Goal: Information Seeking & Learning: Learn about a topic

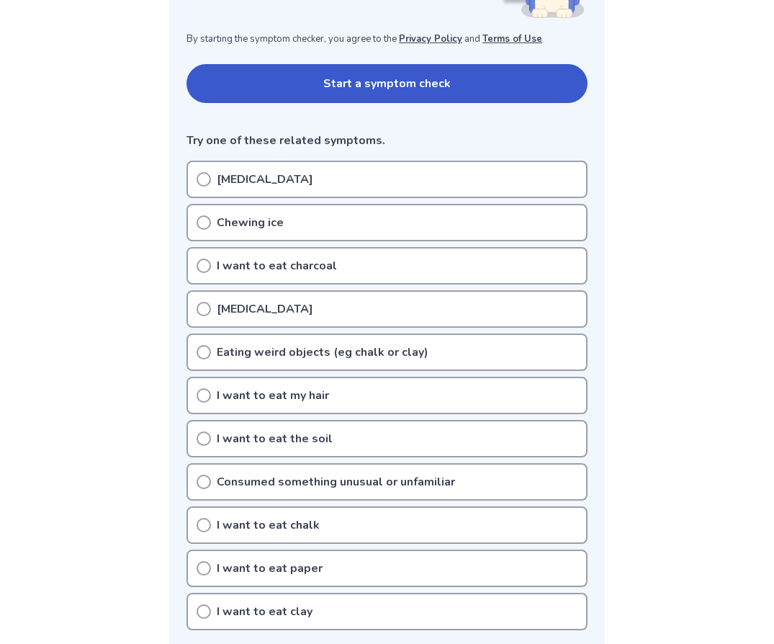
scroll to position [263, 0]
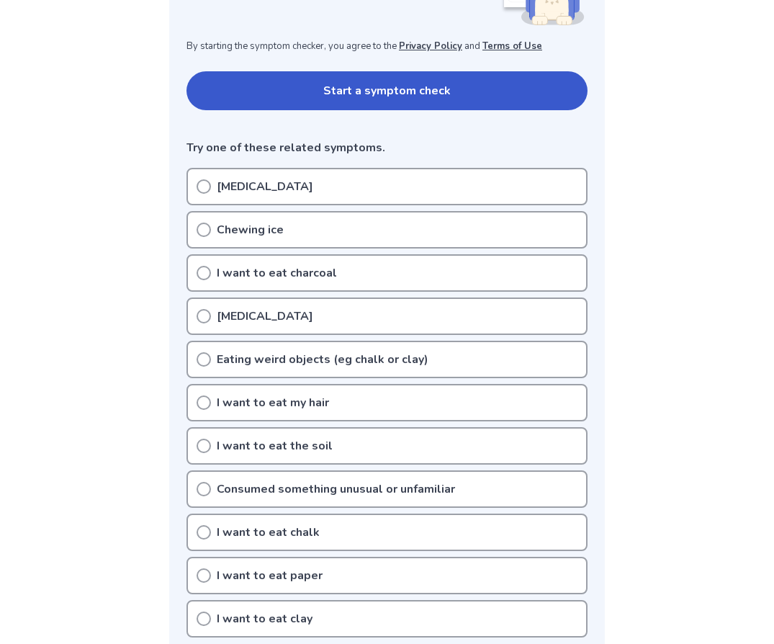
click at [261, 186] on p "[MEDICAL_DATA]" at bounding box center [265, 186] width 96 height 17
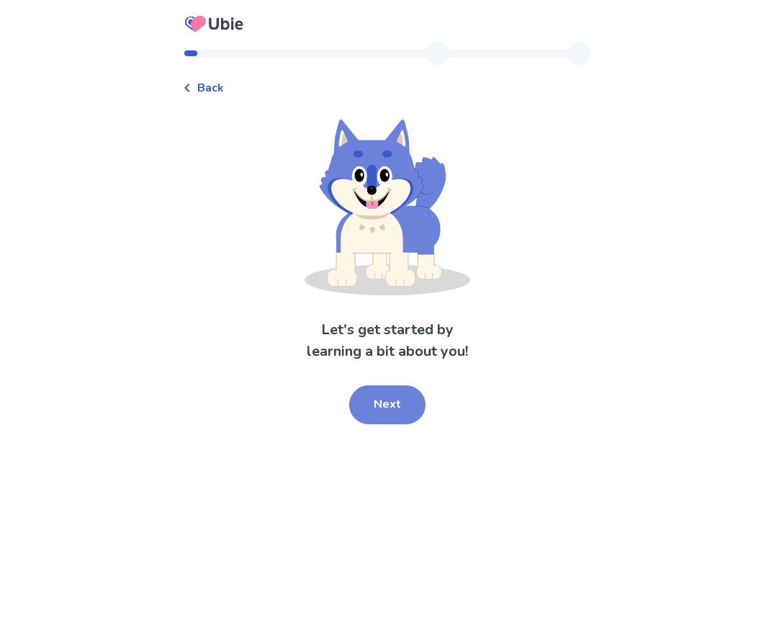
click at [376, 413] on button "Next" at bounding box center [387, 404] width 76 height 39
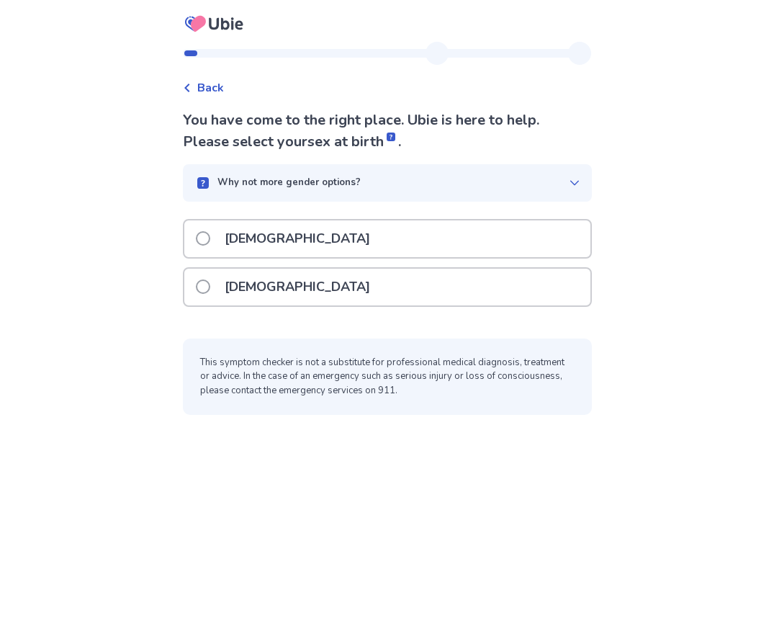
click at [320, 298] on div "Female" at bounding box center [387, 286] width 406 height 37
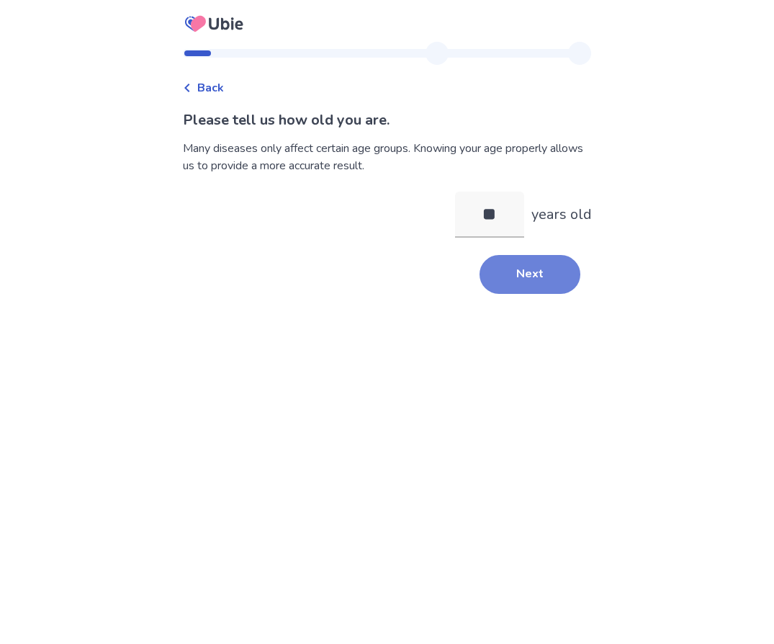
type input "**"
click at [542, 281] on button "Next" at bounding box center [529, 274] width 101 height 39
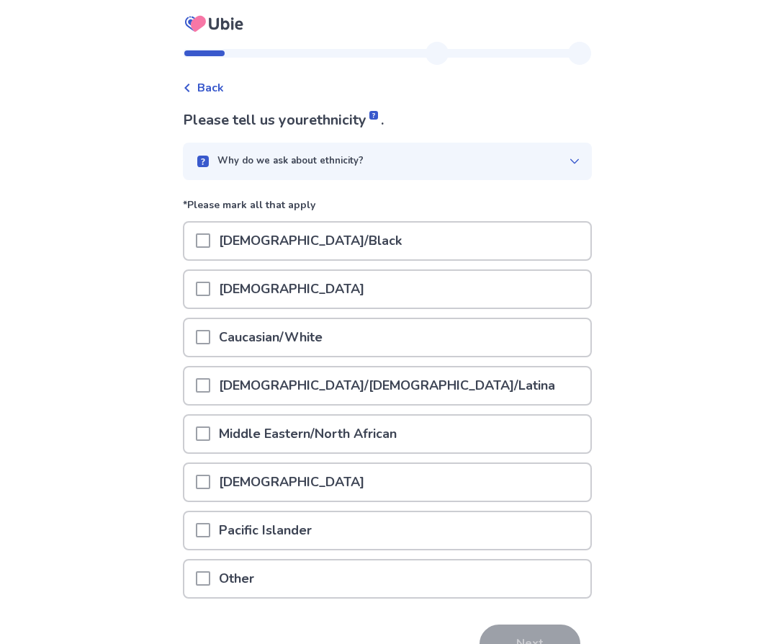
click at [203, 385] on div "Hispanic/Latino/Latina" at bounding box center [387, 385] width 406 height 37
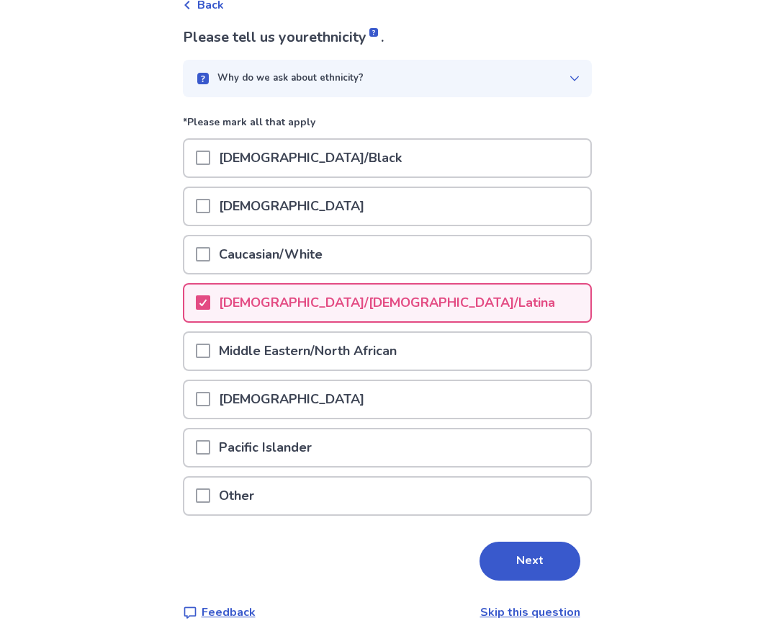
scroll to position [82, 0]
click at [499, 551] on button "Next" at bounding box center [529, 561] width 101 height 39
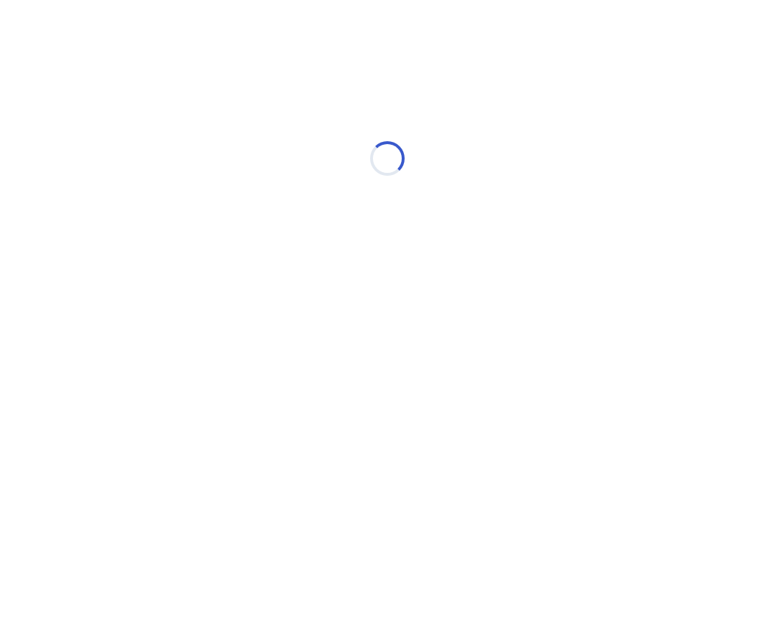
scroll to position [0, 0]
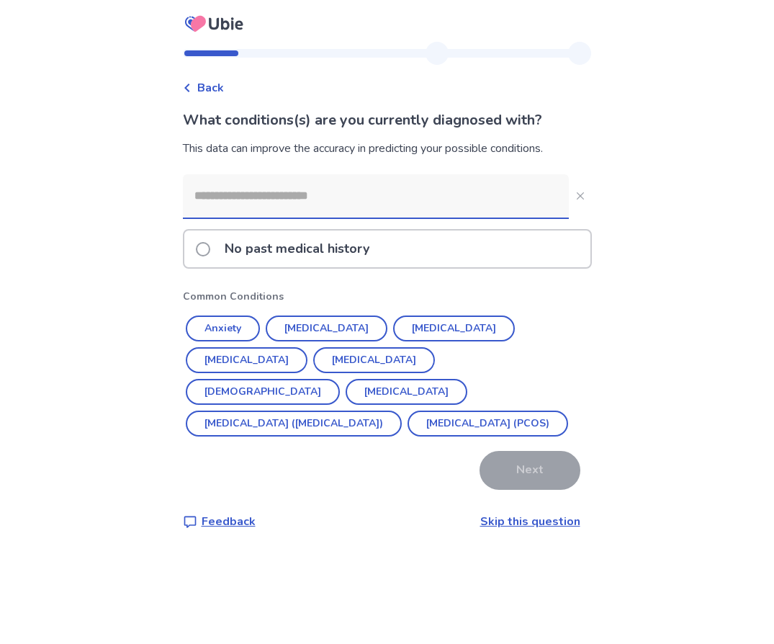
drag, startPoint x: 243, startPoint y: 322, endPoint x: 242, endPoint y: 230, distance: 92.1
click at [242, 230] on div "No past medical history Common Conditions Anxiety Hypertension Depression Diabe…" at bounding box center [387, 331] width 409 height 315
click at [230, 322] on button "Anxiety" at bounding box center [223, 328] width 74 height 26
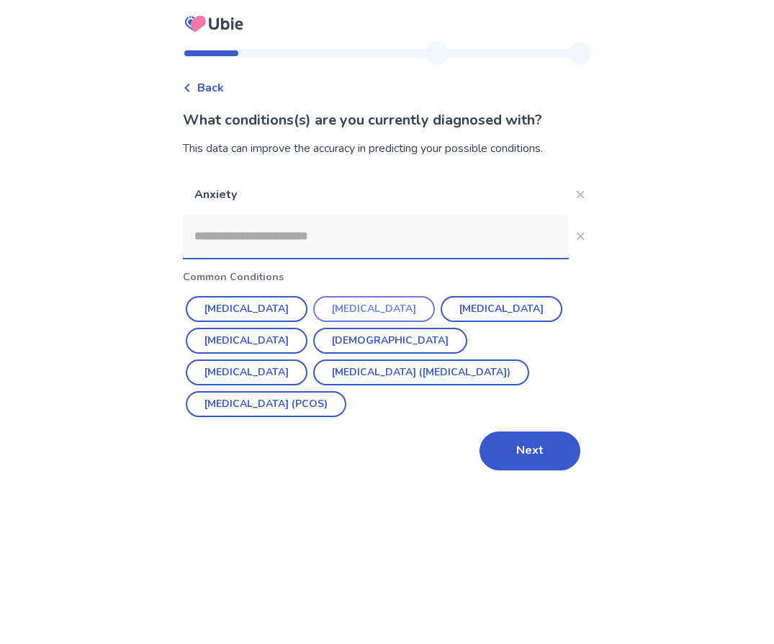
click at [324, 304] on button "Depression" at bounding box center [374, 309] width 122 height 26
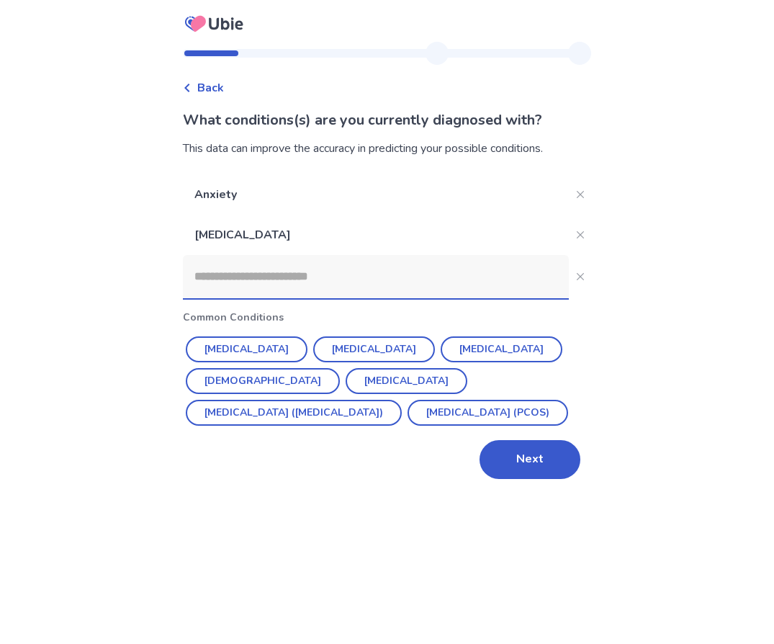
click at [333, 282] on input at bounding box center [376, 276] width 386 height 43
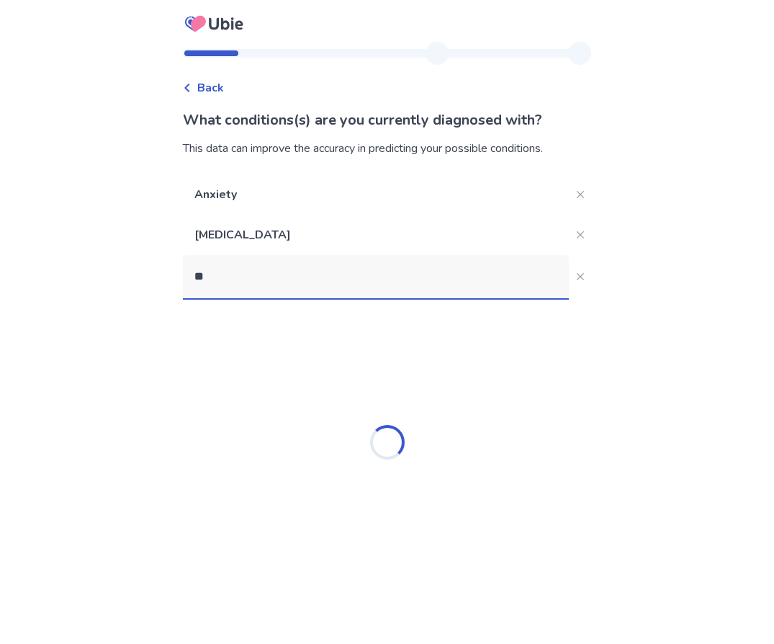
type input "*"
type input "****"
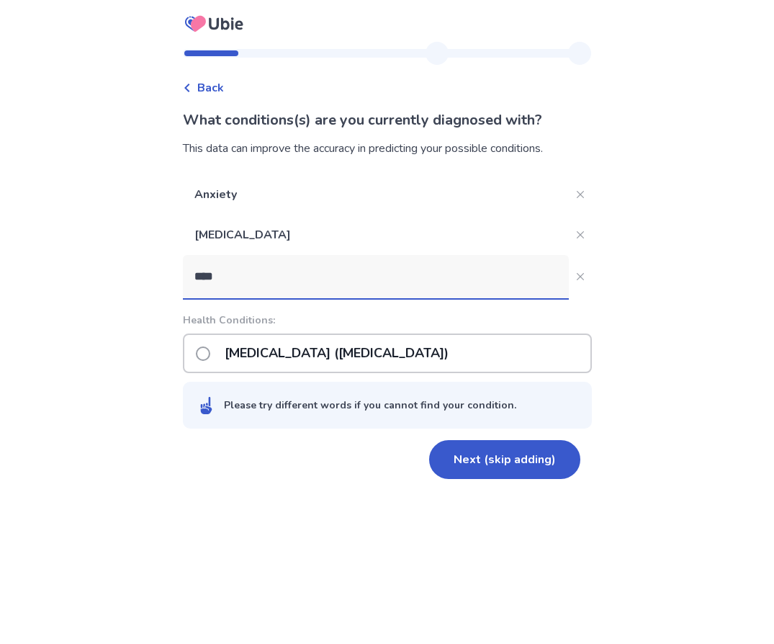
click at [300, 347] on p "Post-traumatic stress disorder (PTSD)" at bounding box center [336, 353] width 241 height 37
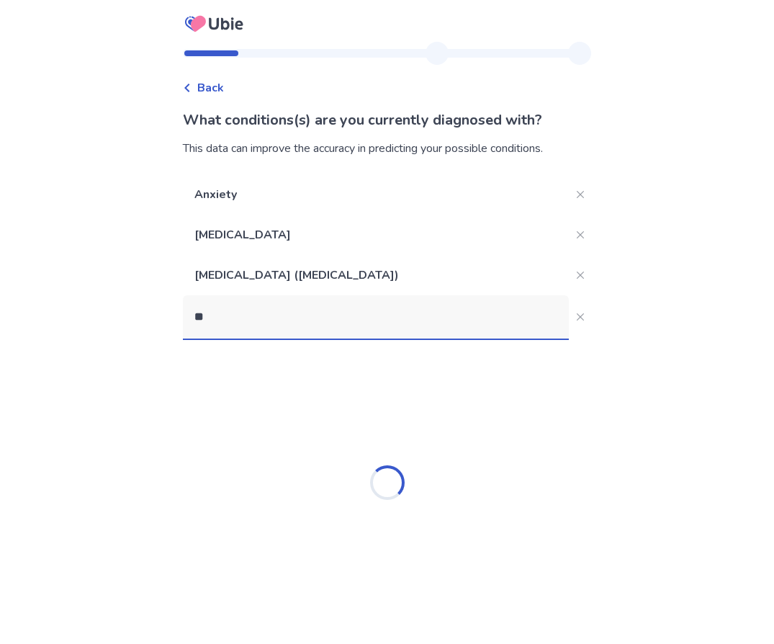
type input "*"
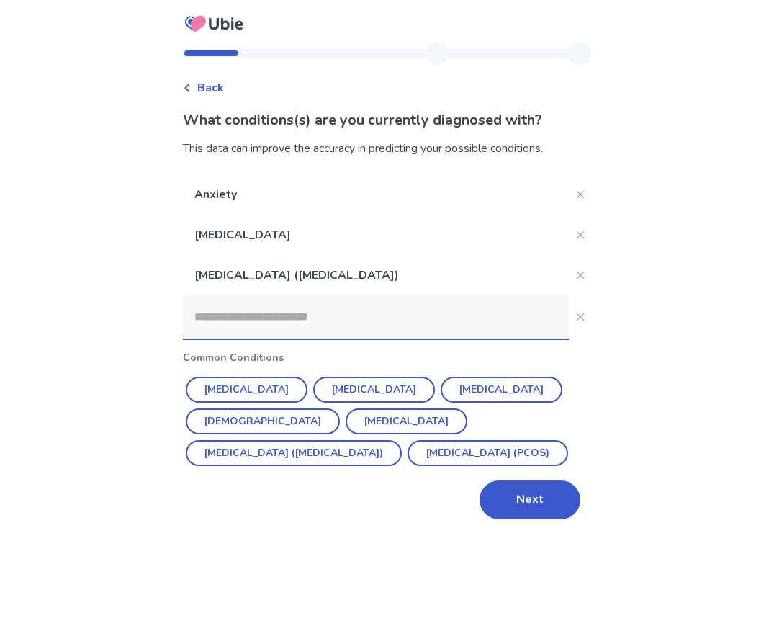
click at [115, 500] on div "Back What conditions(s) are you currently diagnosed with? This data can improve…" at bounding box center [387, 322] width 774 height 644
click at [503, 500] on button "Next" at bounding box center [529, 499] width 101 height 39
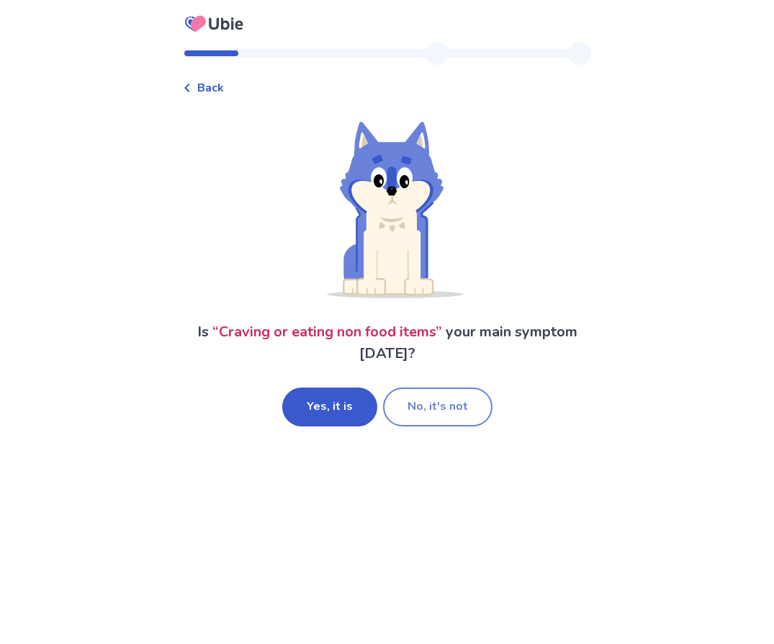
click at [428, 412] on button "No, it's not" at bounding box center [437, 406] width 109 height 39
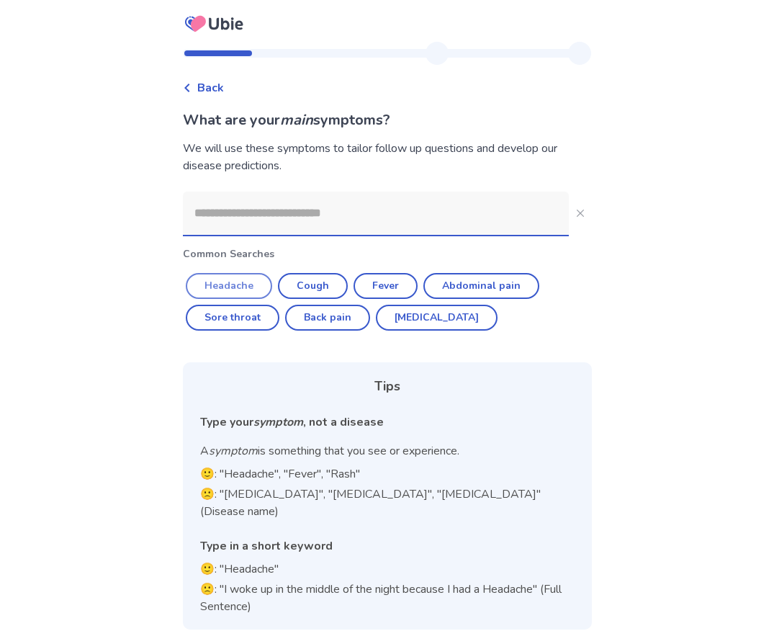
click at [249, 283] on button "Headache" at bounding box center [229, 286] width 86 height 26
type input "********"
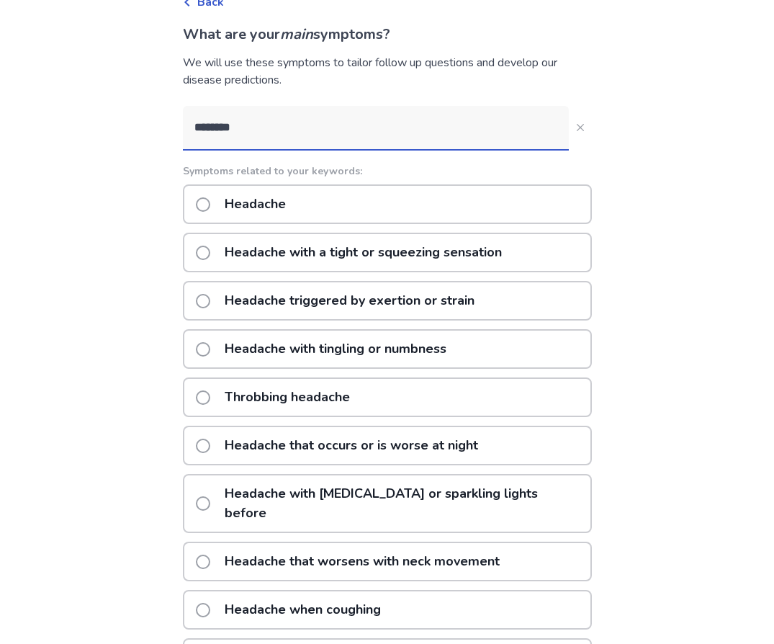
scroll to position [91, 0]
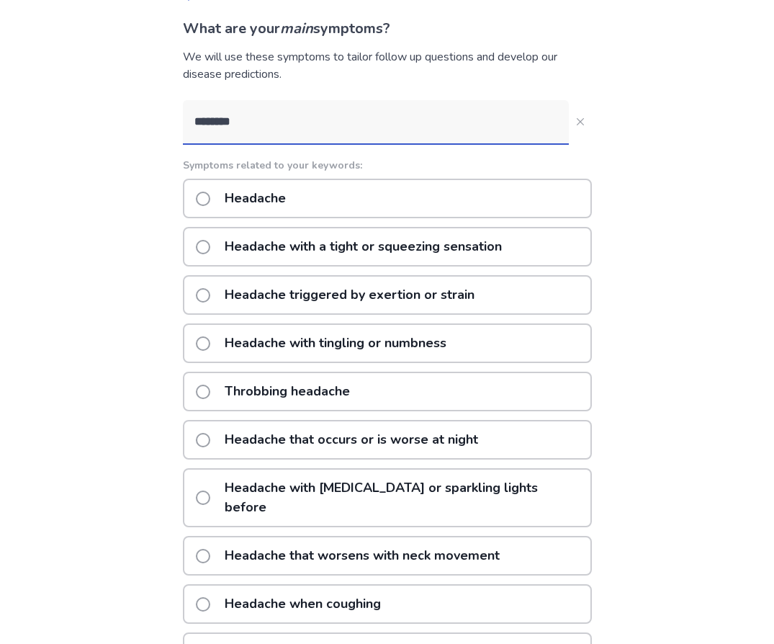
click at [273, 381] on p "Throbbing headache" at bounding box center [287, 391] width 143 height 37
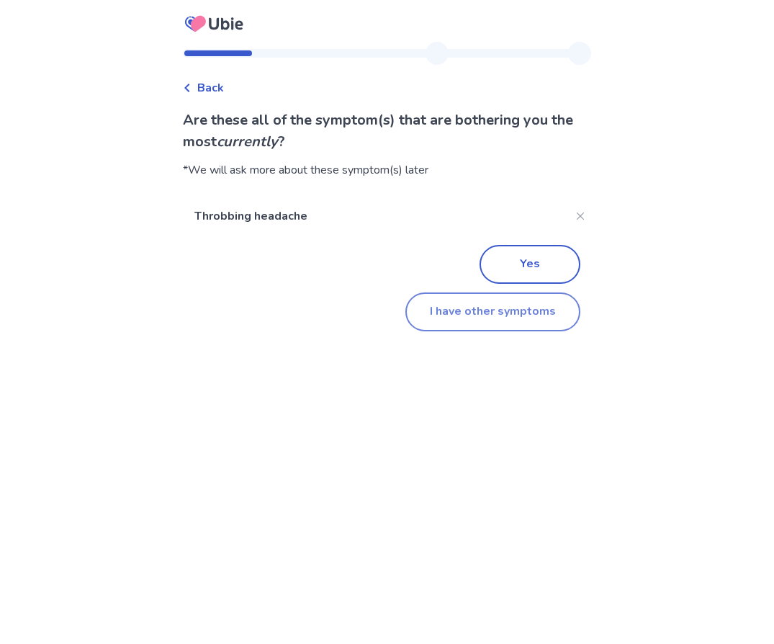
click at [429, 308] on button "I have other symptoms" at bounding box center [492, 311] width 175 height 39
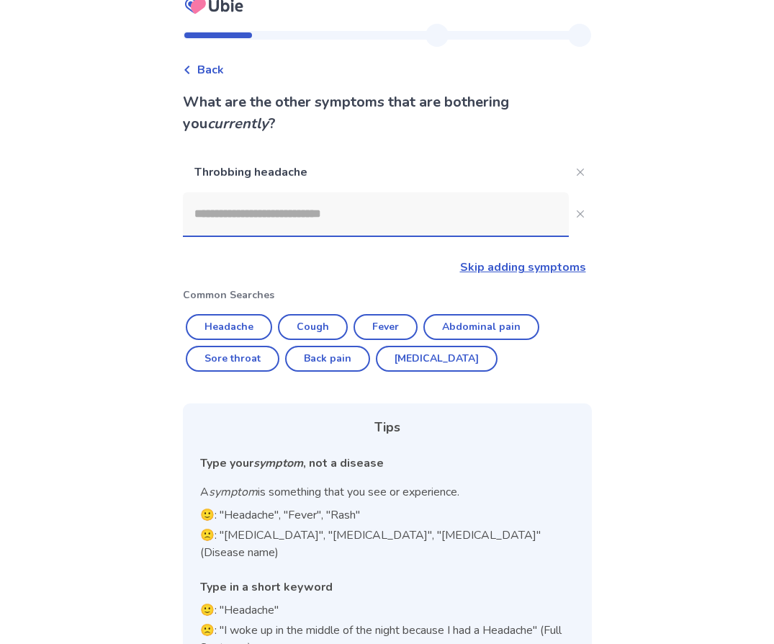
scroll to position [15, 0]
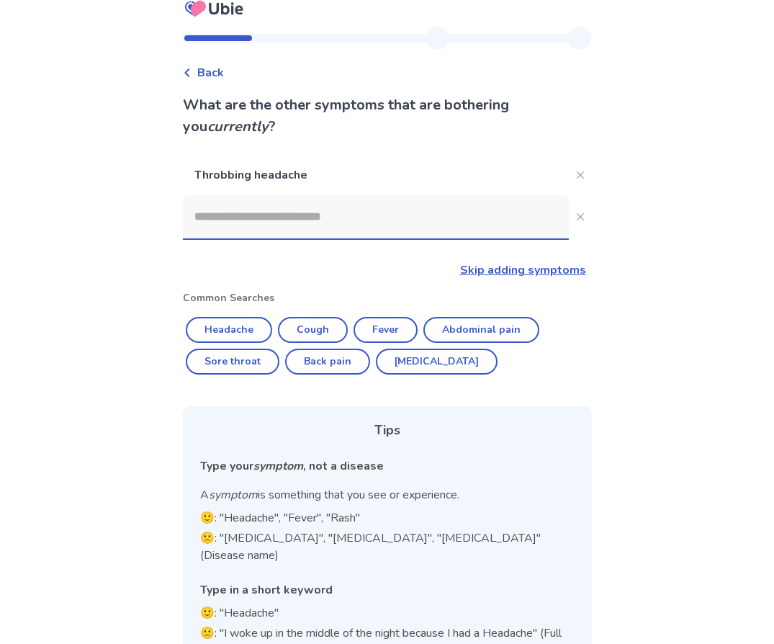
click at [523, 276] on link "Skip adding symptoms" at bounding box center [523, 270] width 126 height 16
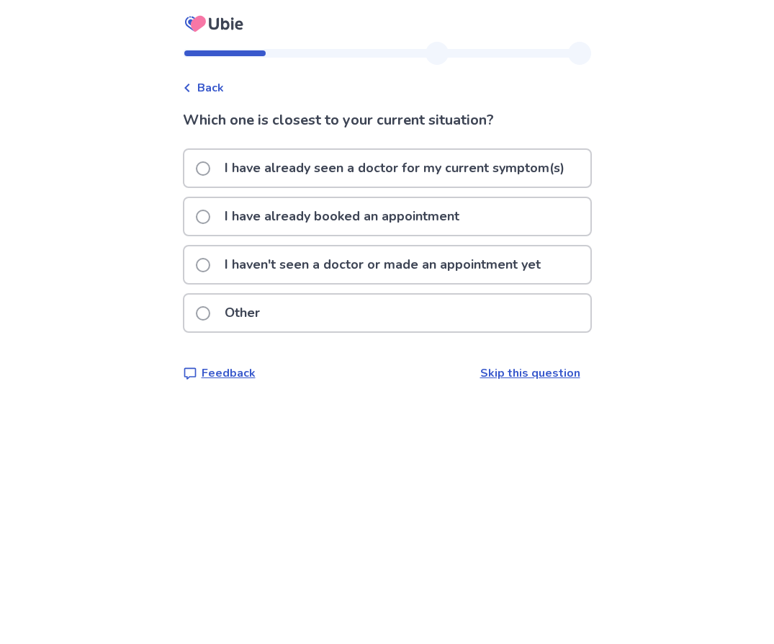
click at [265, 313] on p "Other" at bounding box center [242, 312] width 53 height 37
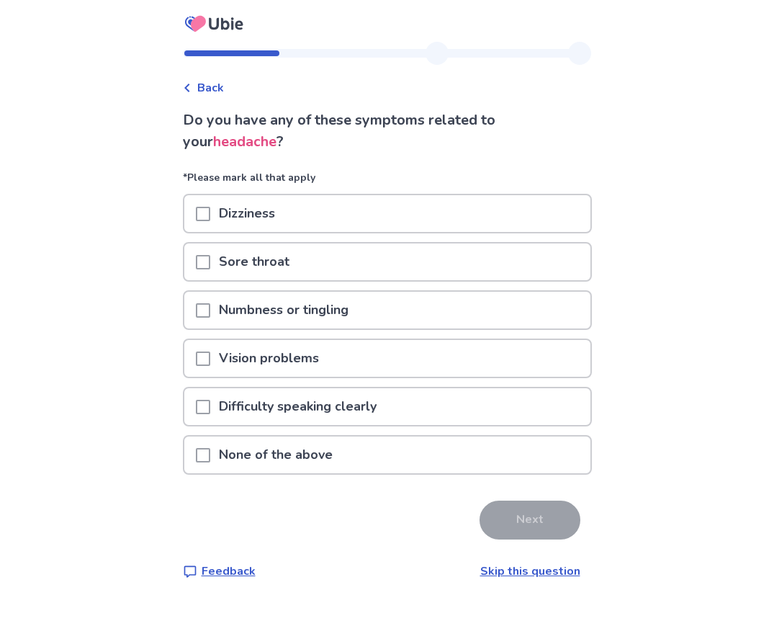
click at [204, 86] on div "Back" at bounding box center [203, 87] width 41 height 17
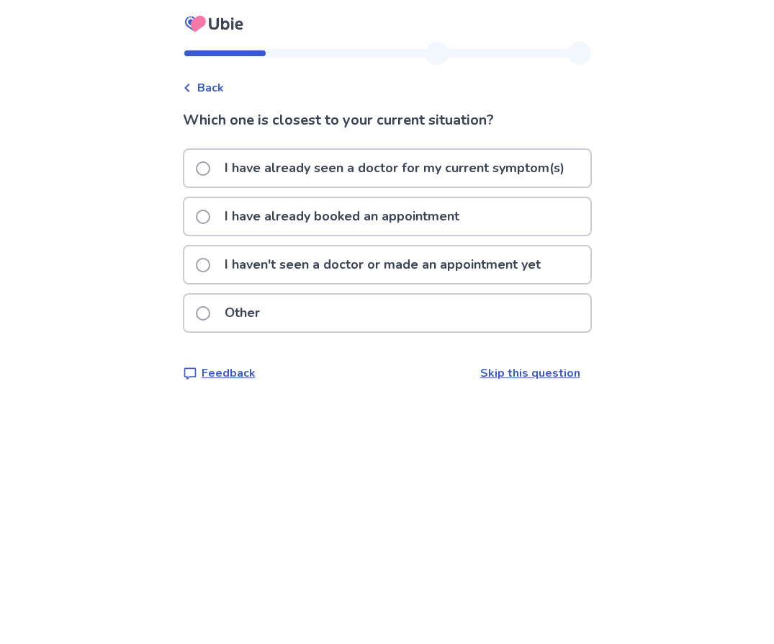
click at [270, 274] on p "I haven't seen a doctor or made an appointment yet" at bounding box center [382, 264] width 333 height 37
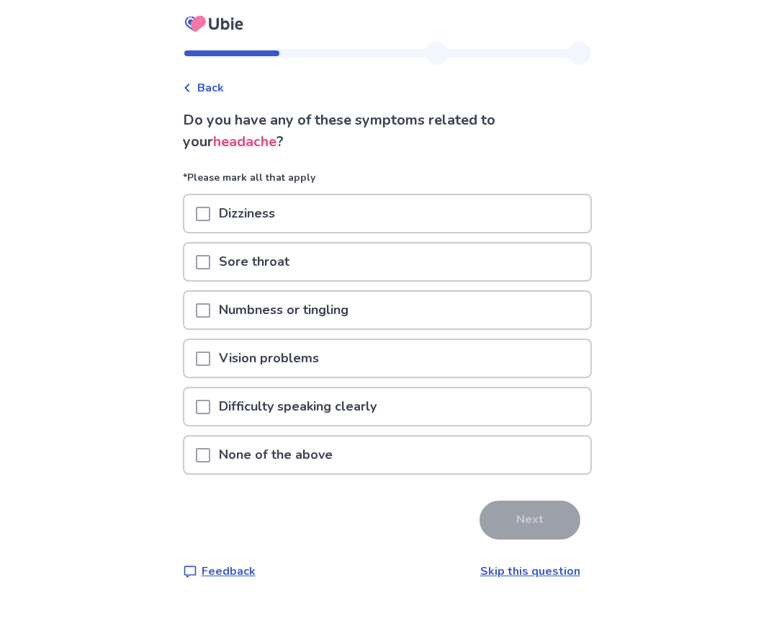
click at [339, 222] on div "Dizziness" at bounding box center [387, 213] width 406 height 37
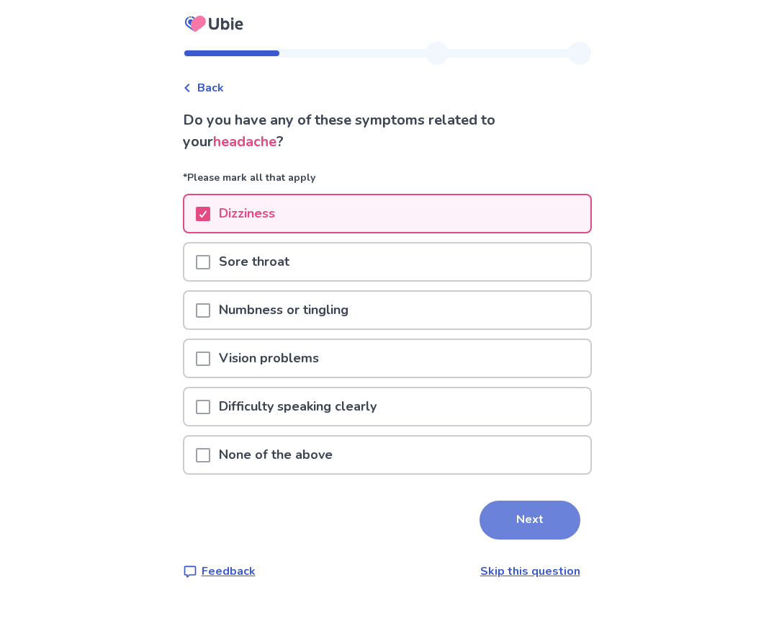
click at [510, 520] on button "Next" at bounding box center [529, 519] width 101 height 39
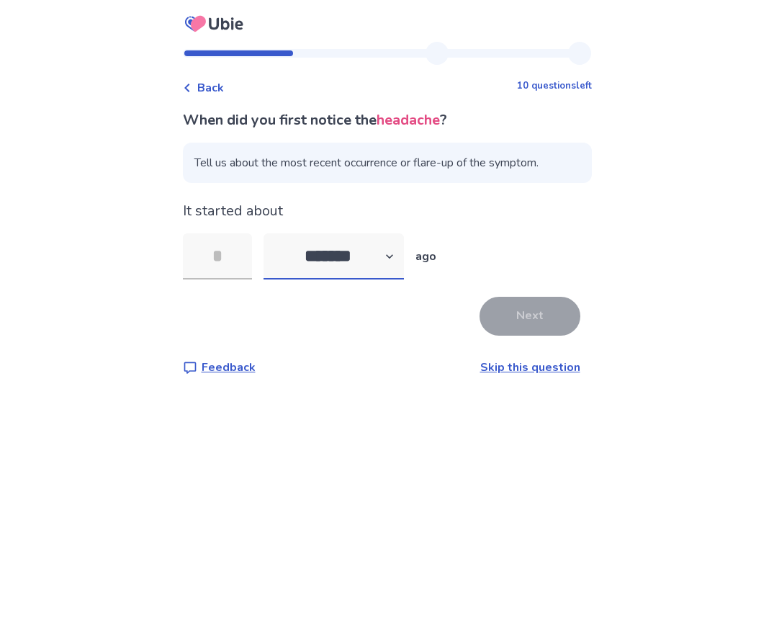
select select "*"
click at [243, 256] on input "tel" at bounding box center [217, 256] width 69 height 46
type input "*"
click at [510, 321] on button "Next" at bounding box center [529, 316] width 101 height 39
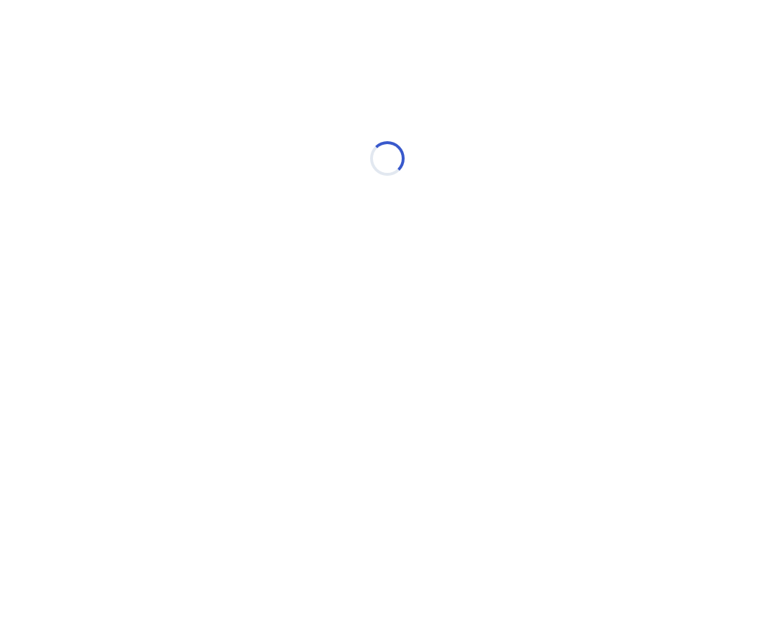
select select "*"
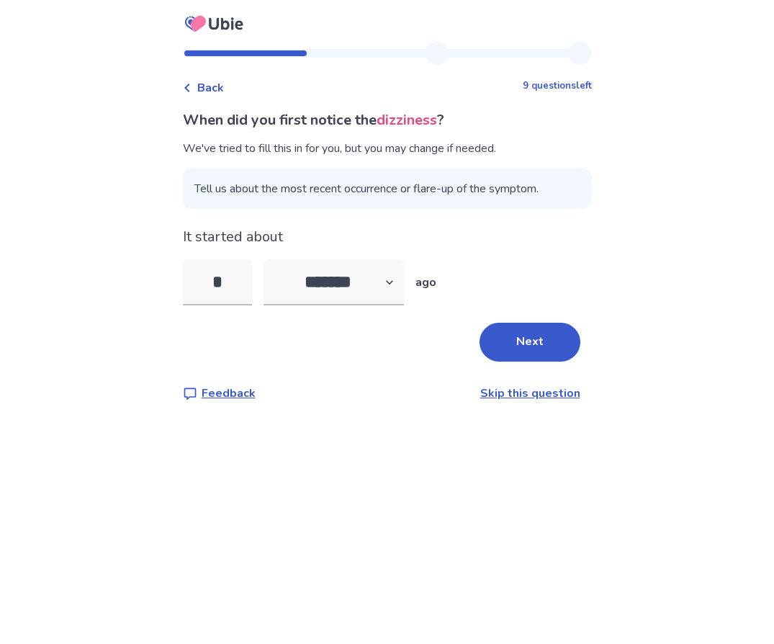
click at [388, 239] on p "It started about" at bounding box center [387, 237] width 409 height 22
click at [245, 279] on input "*" at bounding box center [217, 282] width 69 height 46
type input "*"
click at [500, 331] on button "Next" at bounding box center [529, 341] width 101 height 39
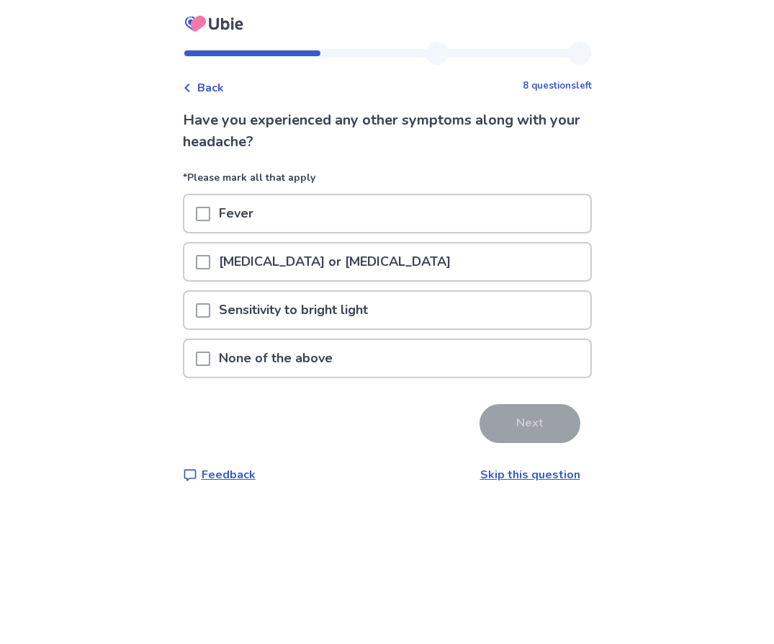
click at [444, 314] on div "Sensitivity to bright light" at bounding box center [387, 310] width 406 height 37
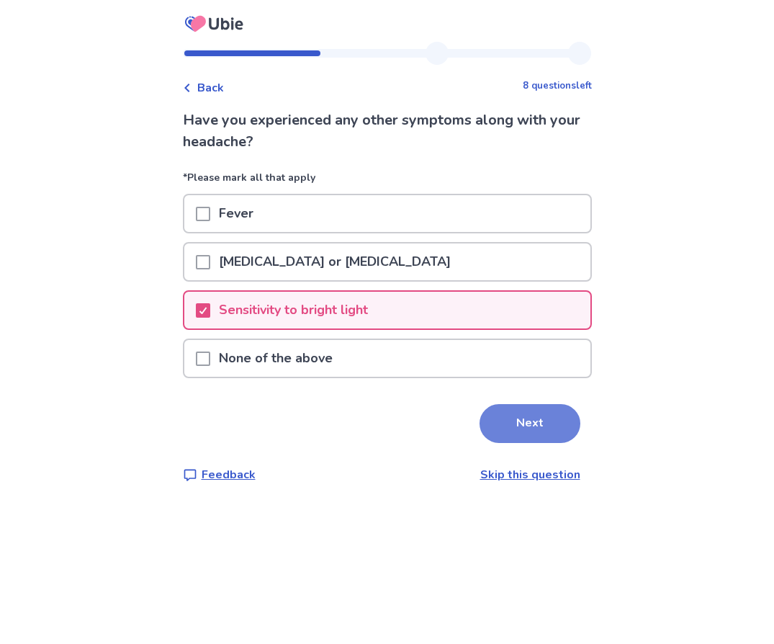
click at [525, 428] on button "Next" at bounding box center [529, 423] width 101 height 39
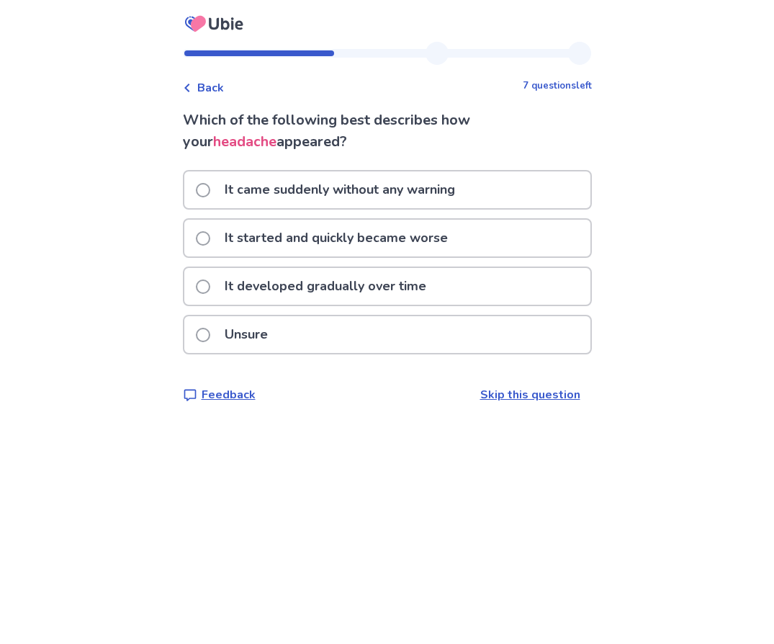
click at [455, 235] on p "It started and quickly became worse" at bounding box center [336, 238] width 240 height 37
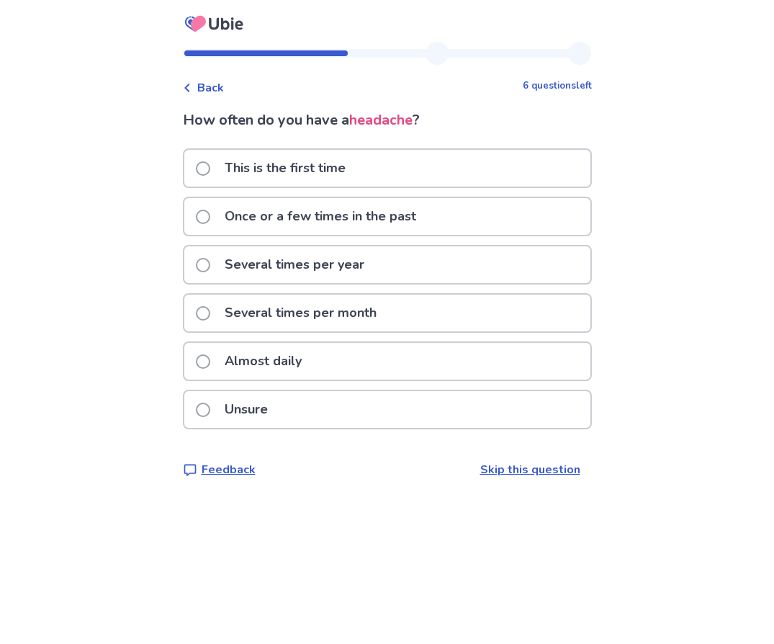
click at [502, 356] on div "Almost daily" at bounding box center [387, 361] width 406 height 37
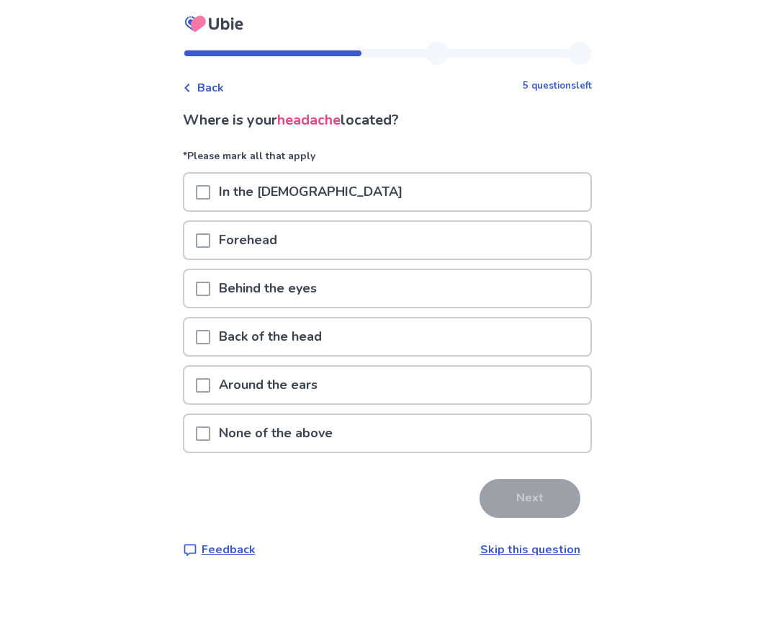
click at [394, 251] on div "Forehead" at bounding box center [387, 240] width 406 height 37
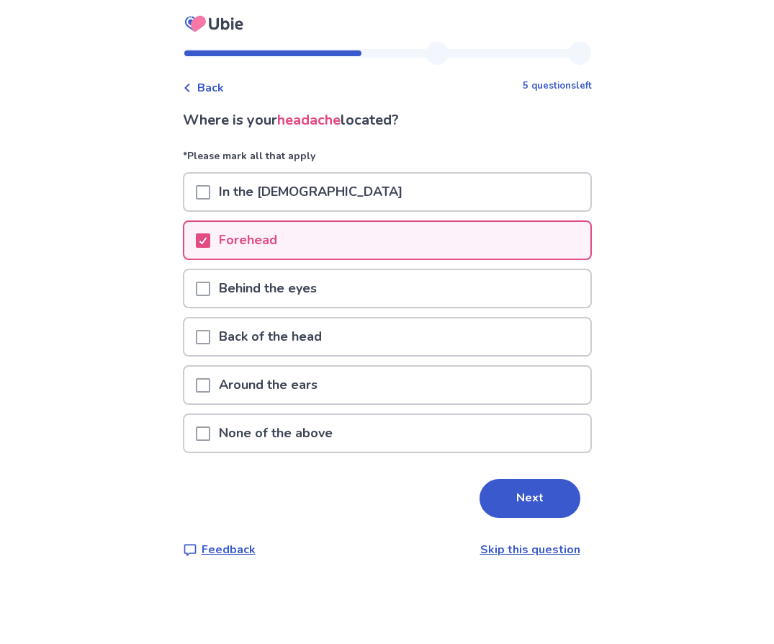
click at [392, 288] on div "Behind the eyes" at bounding box center [387, 288] width 406 height 37
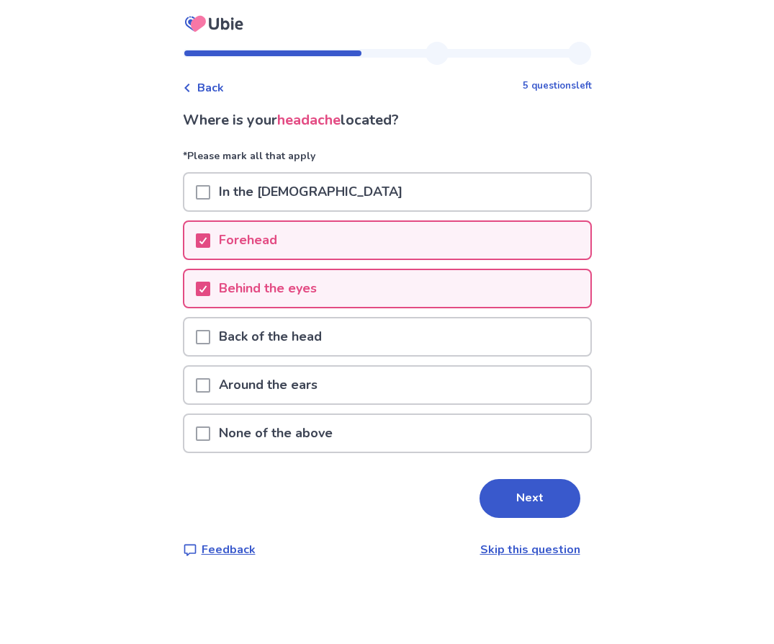
click at [404, 187] on div "In the temples" at bounding box center [387, 191] width 406 height 37
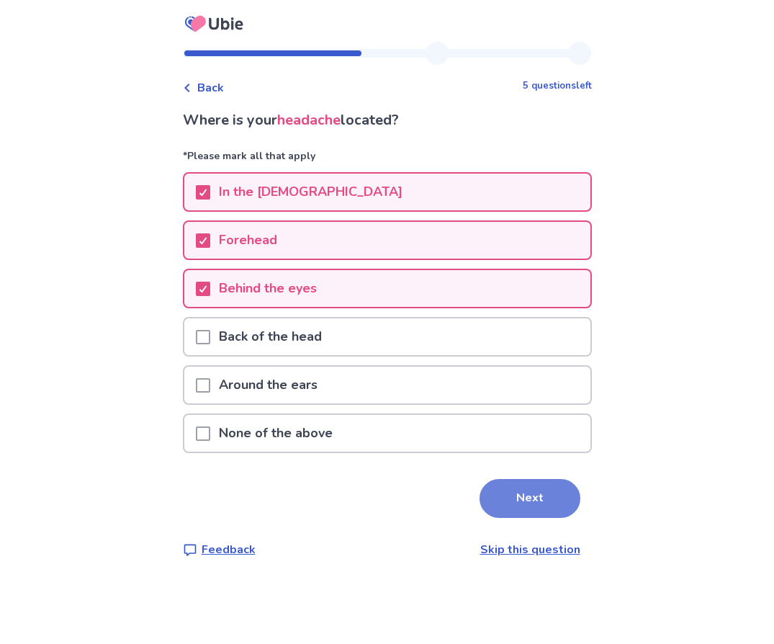
click at [502, 502] on button "Next" at bounding box center [529, 498] width 101 height 39
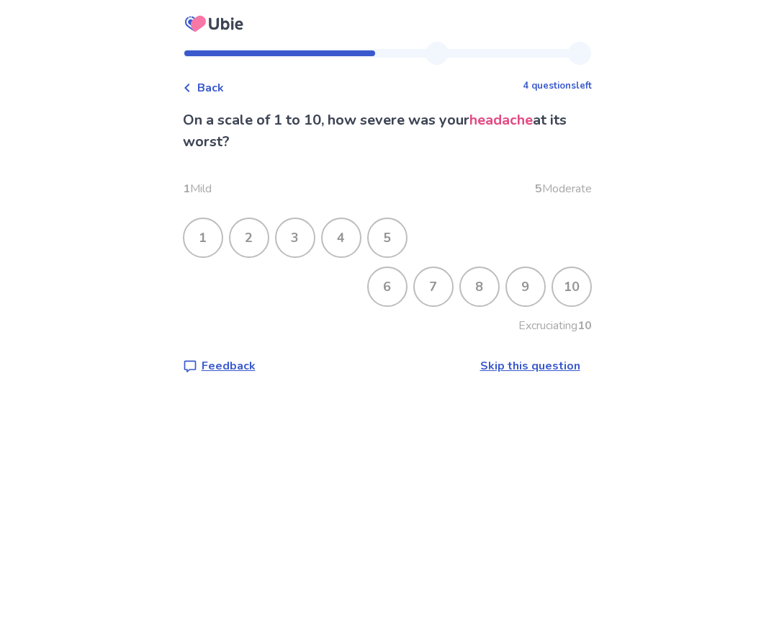
click at [381, 283] on div "6" at bounding box center [387, 286] width 37 height 37
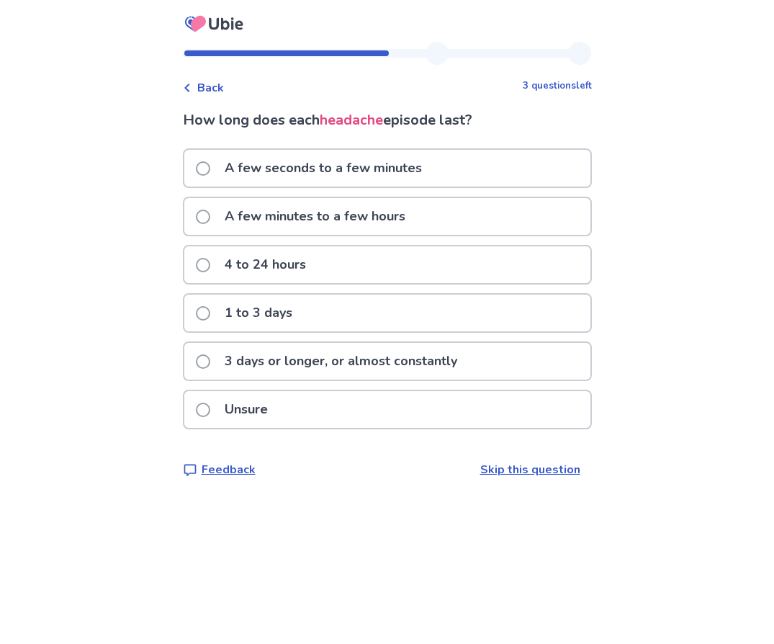
click at [377, 376] on p "3 days or longer, or almost constantly" at bounding box center [341, 361] width 250 height 37
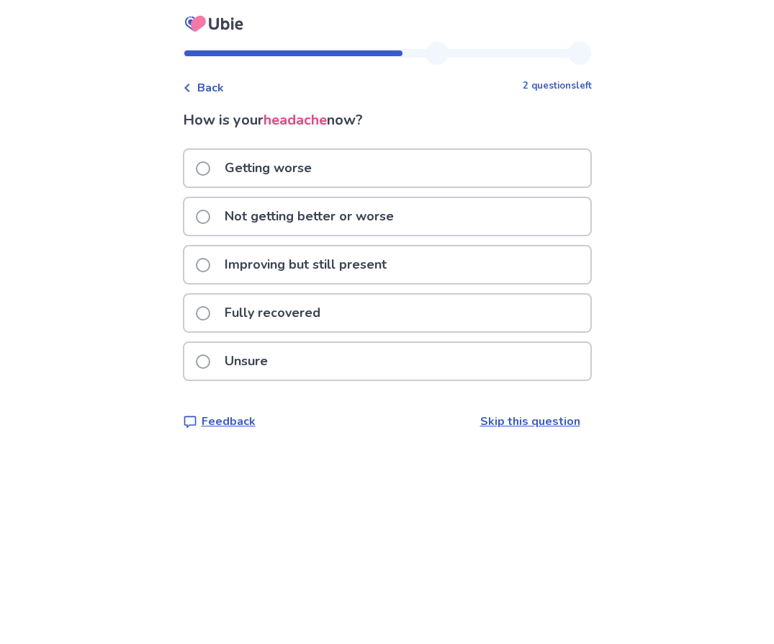
click at [407, 268] on div "Improving but still present" at bounding box center [387, 264] width 406 height 37
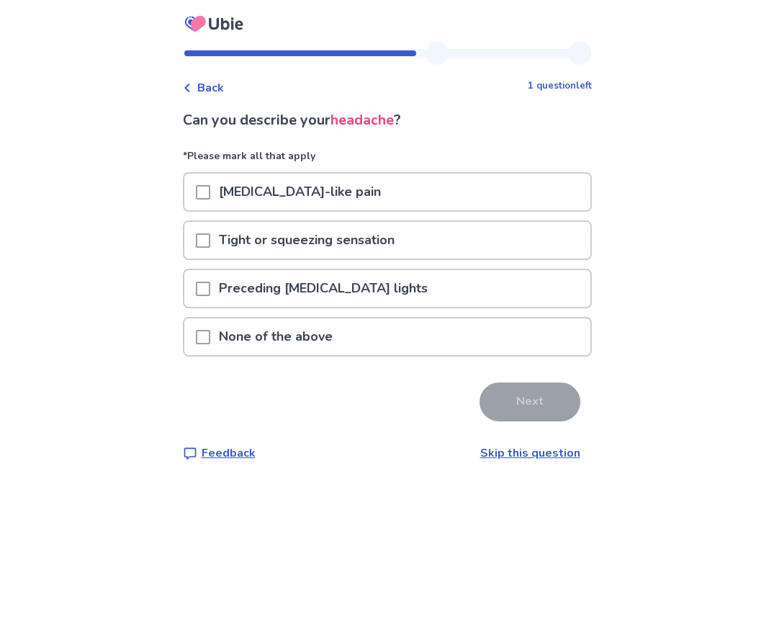
click at [369, 238] on p "Tight or squeezing sensation" at bounding box center [306, 240] width 193 height 37
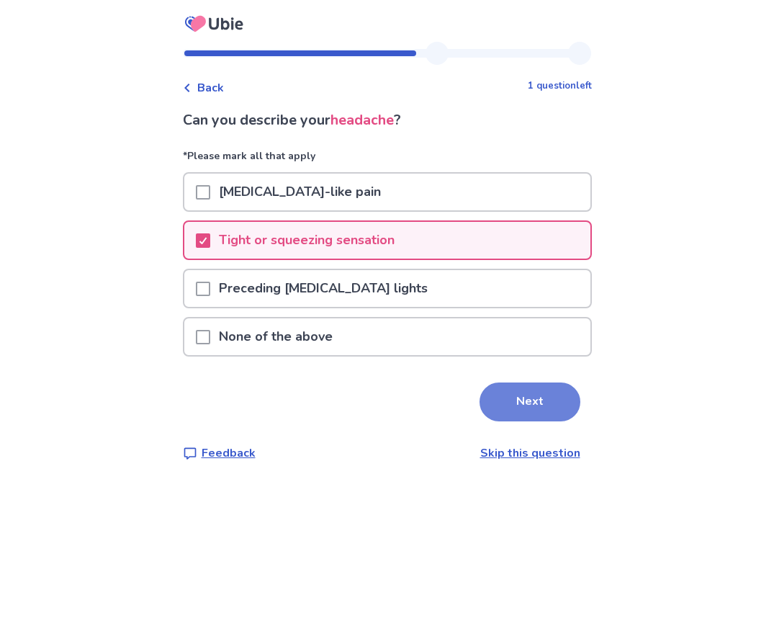
click at [490, 391] on button "Next" at bounding box center [529, 401] width 101 height 39
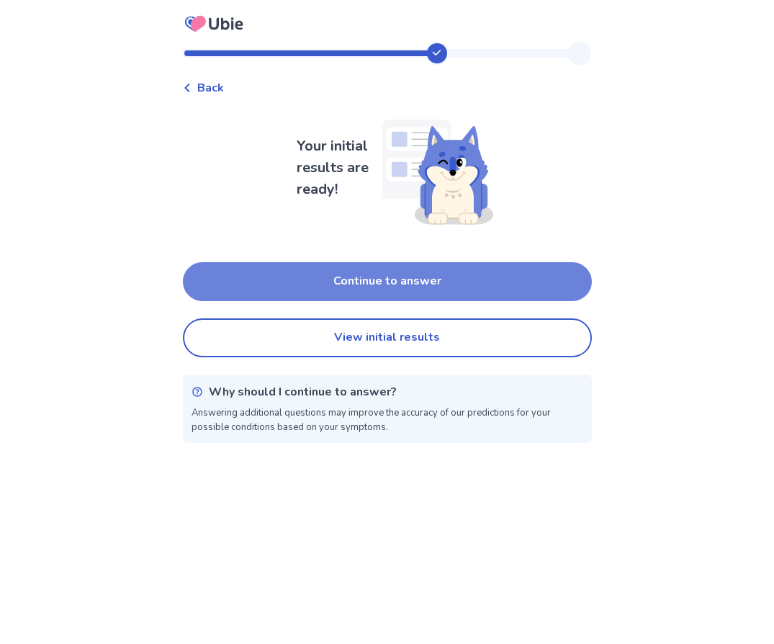
click at [377, 268] on button "Continue to answer" at bounding box center [387, 281] width 409 height 39
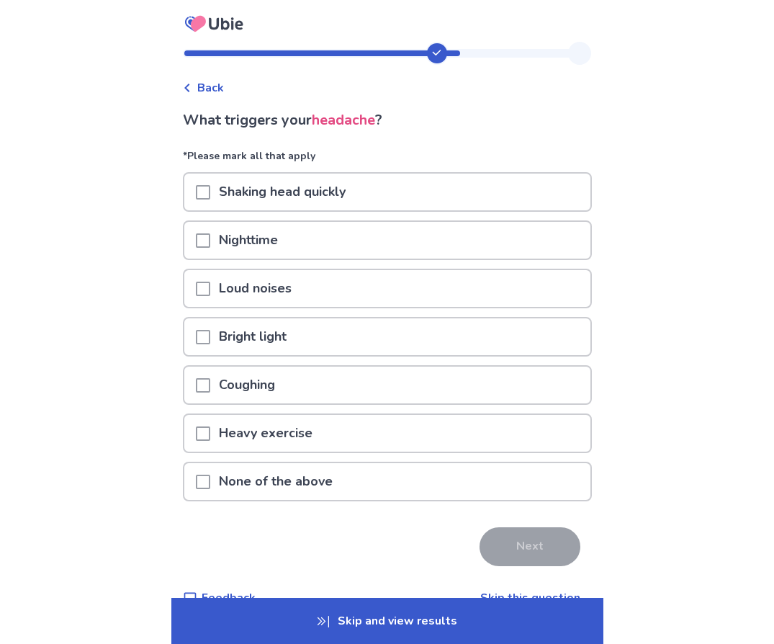
click at [329, 281] on div "Loud noises" at bounding box center [387, 288] width 406 height 37
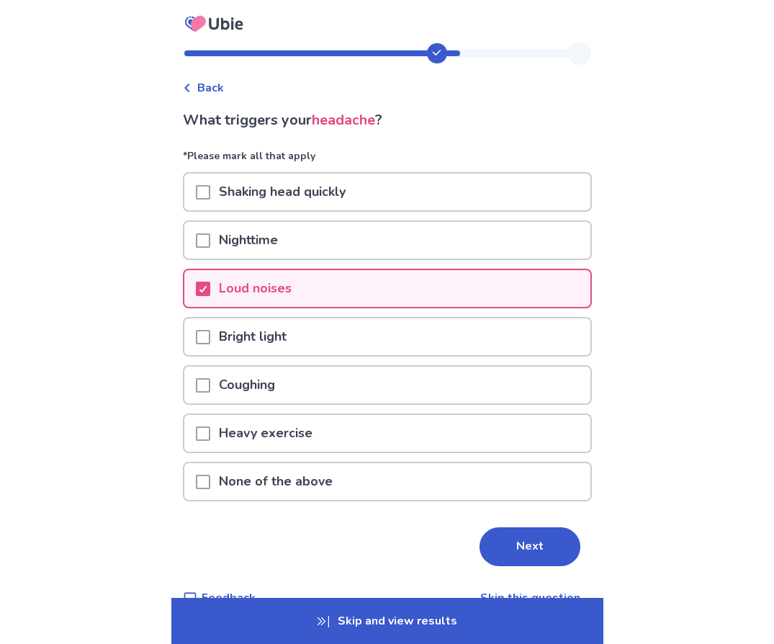
click at [315, 328] on div "Bright light" at bounding box center [387, 336] width 406 height 37
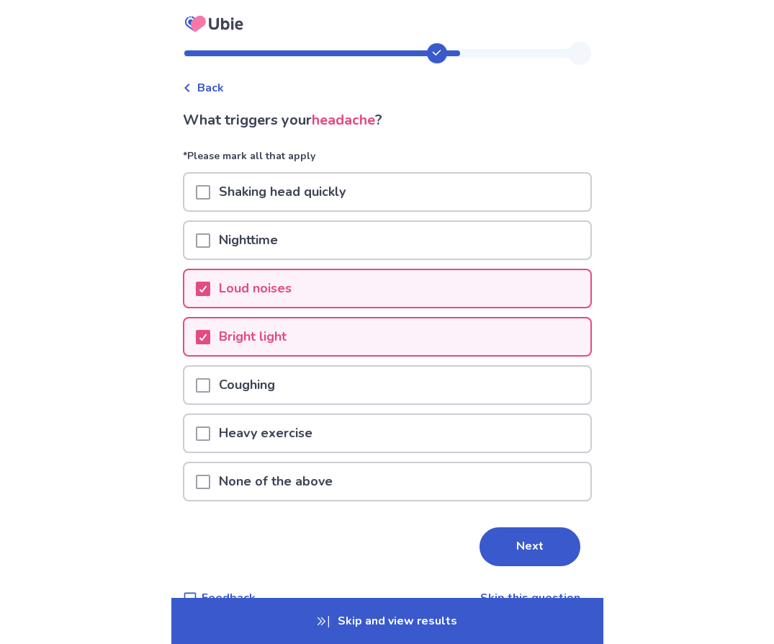
click at [336, 191] on p "Shaking head quickly" at bounding box center [282, 191] width 144 height 37
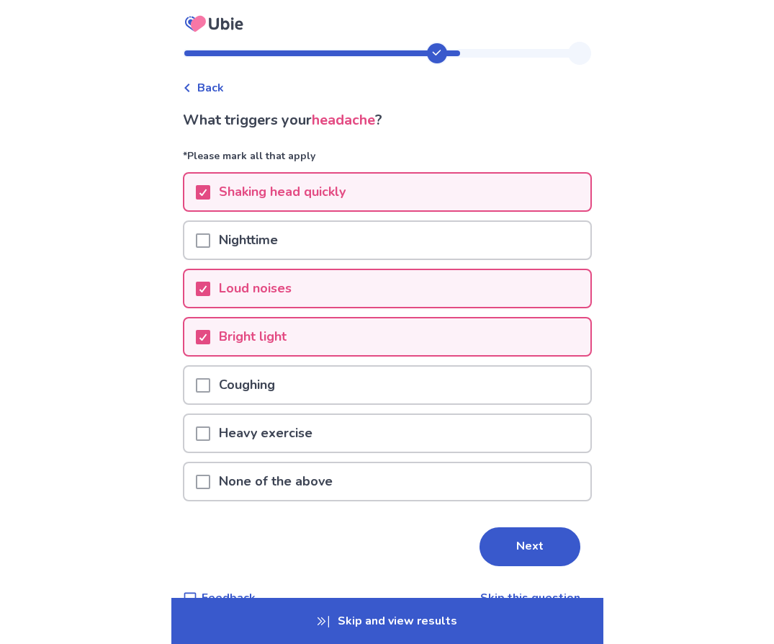
click at [330, 234] on div "Nighttime" at bounding box center [387, 240] width 406 height 37
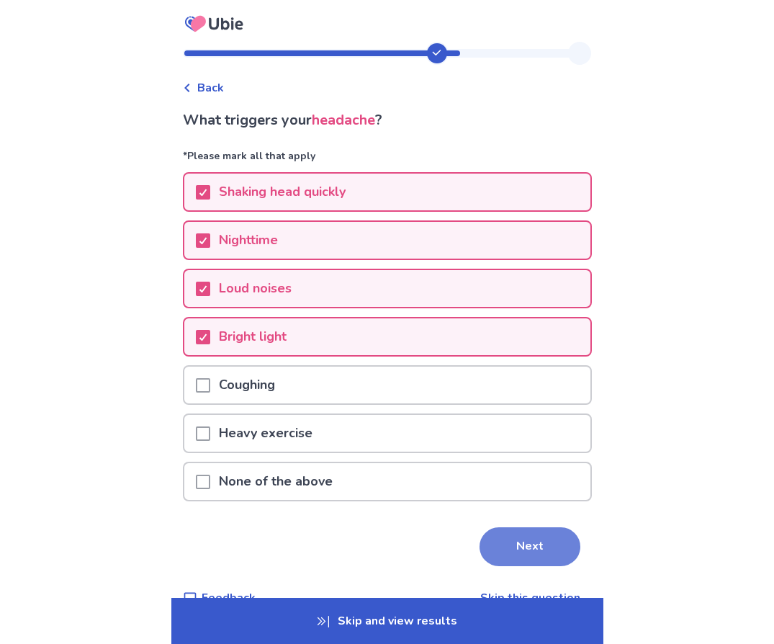
click at [502, 554] on button "Next" at bounding box center [529, 546] width 101 height 39
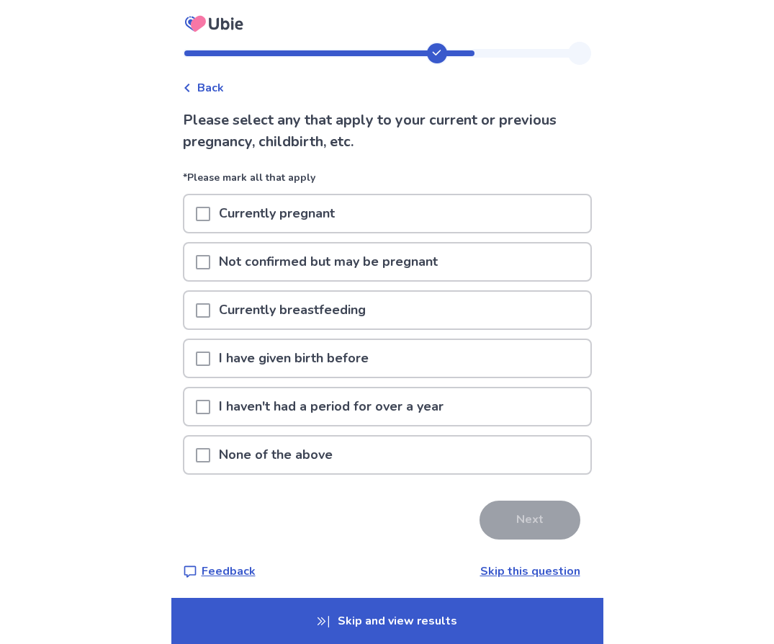
click at [389, 451] on div "None of the above" at bounding box center [387, 454] width 406 height 37
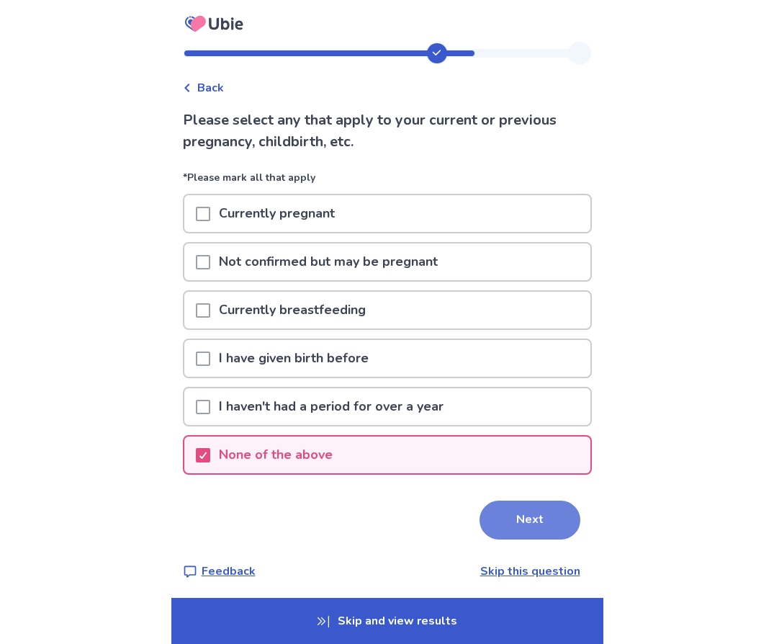
click at [520, 528] on button "Next" at bounding box center [529, 519] width 101 height 39
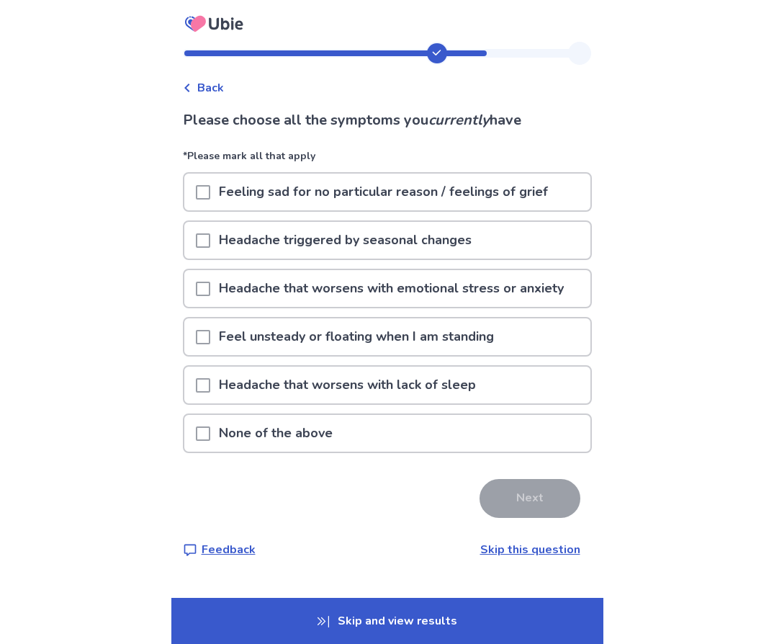
click at [310, 201] on p "Feeling sad for no particular reason / feelings of grief" at bounding box center [383, 191] width 346 height 37
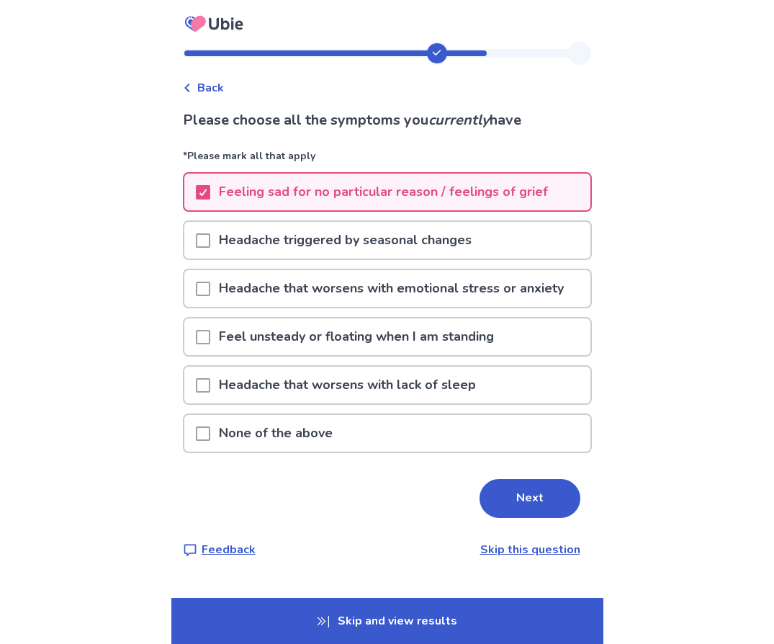
click at [323, 303] on p "Headache that worsens with emotional stress or anxiety" at bounding box center [391, 288] width 362 height 37
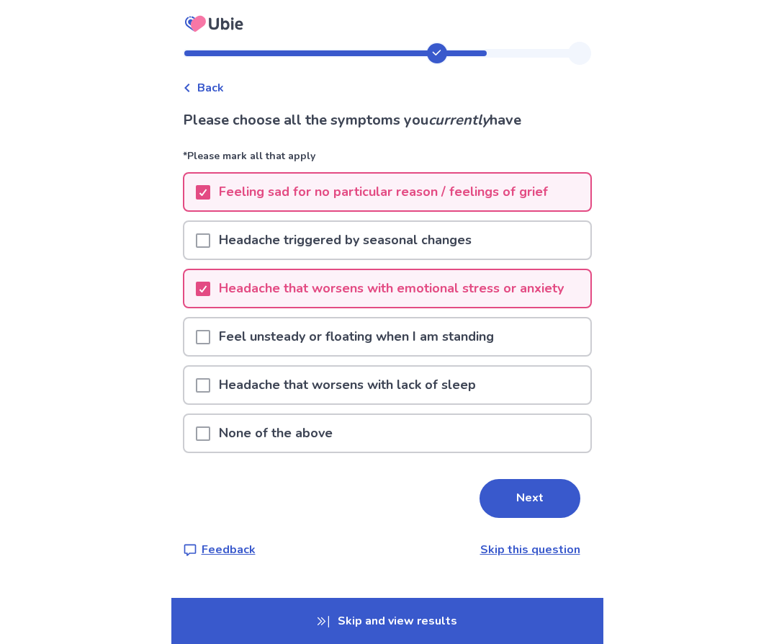
click at [328, 350] on p "Feel unsteady or floating when I am standing" at bounding box center [356, 336] width 292 height 37
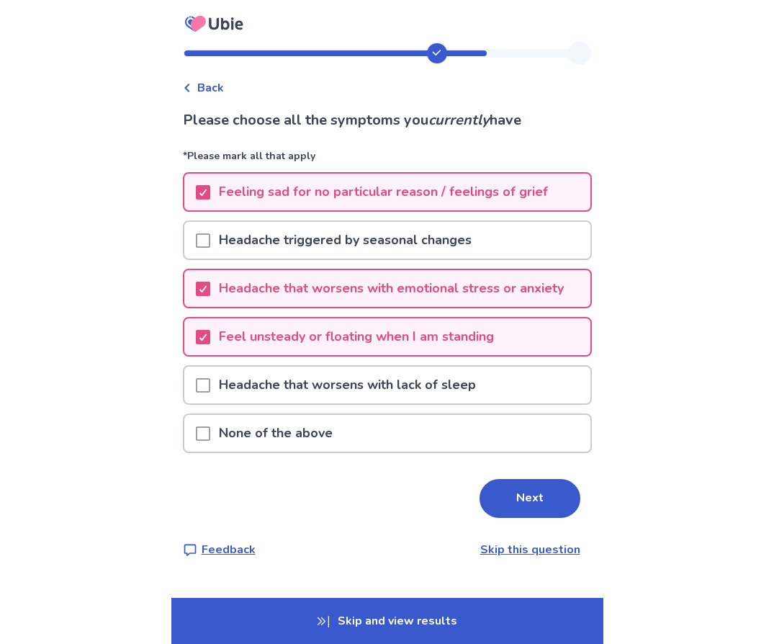
click at [328, 350] on p "Feel unsteady or floating when I am standing" at bounding box center [356, 336] width 292 height 37
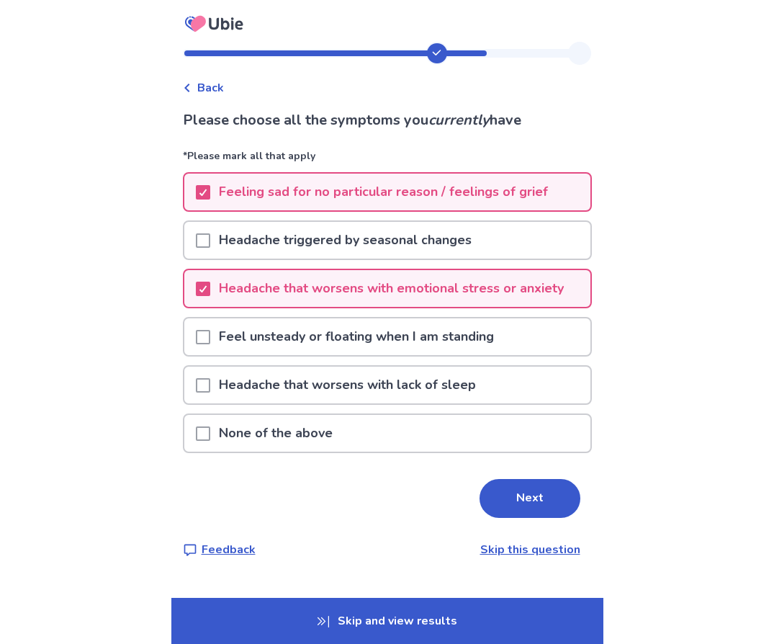
click at [330, 397] on p "Headache that worsens with lack of sleep" at bounding box center [347, 384] width 274 height 37
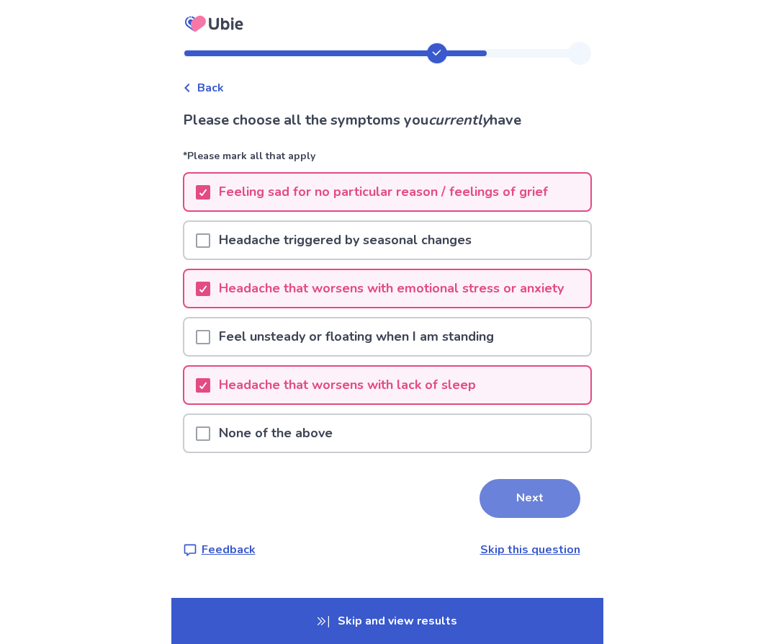
click at [518, 504] on button "Next" at bounding box center [529, 498] width 101 height 39
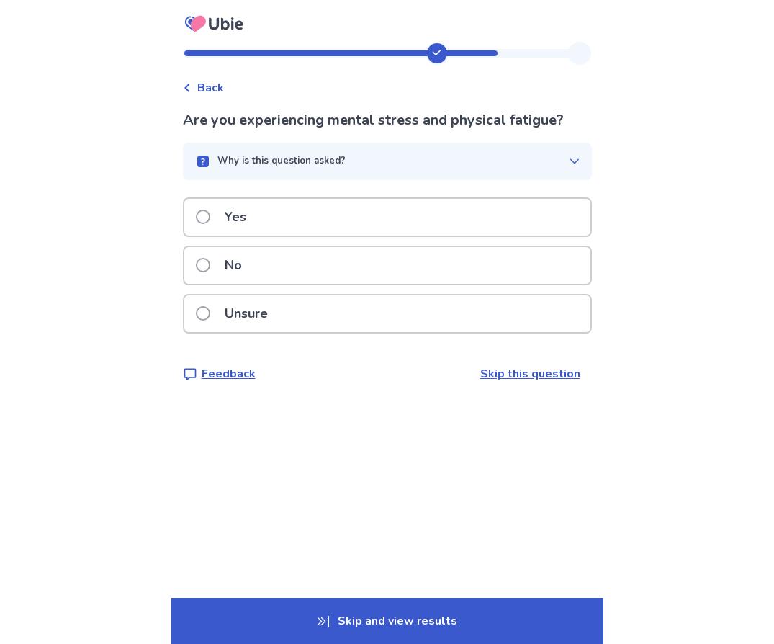
click at [394, 216] on div "Yes" at bounding box center [387, 217] width 406 height 37
click at [402, 330] on div "Unsure" at bounding box center [387, 313] width 406 height 37
click at [263, 259] on div "No" at bounding box center [387, 265] width 406 height 37
click at [276, 225] on div "Yes" at bounding box center [387, 217] width 406 height 37
click at [243, 234] on p "Yes" at bounding box center [235, 217] width 39 height 37
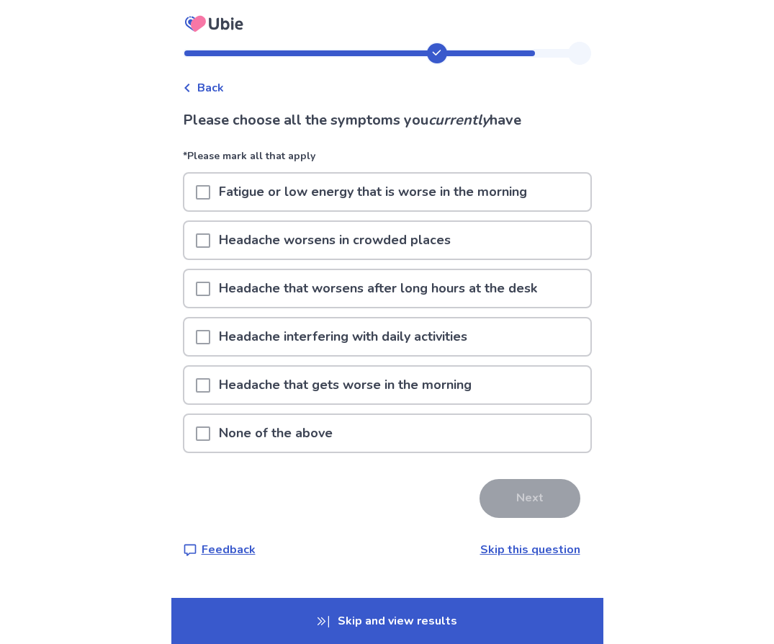
click at [306, 202] on p "Fatigue or low energy that is worse in the morning" at bounding box center [372, 191] width 325 height 37
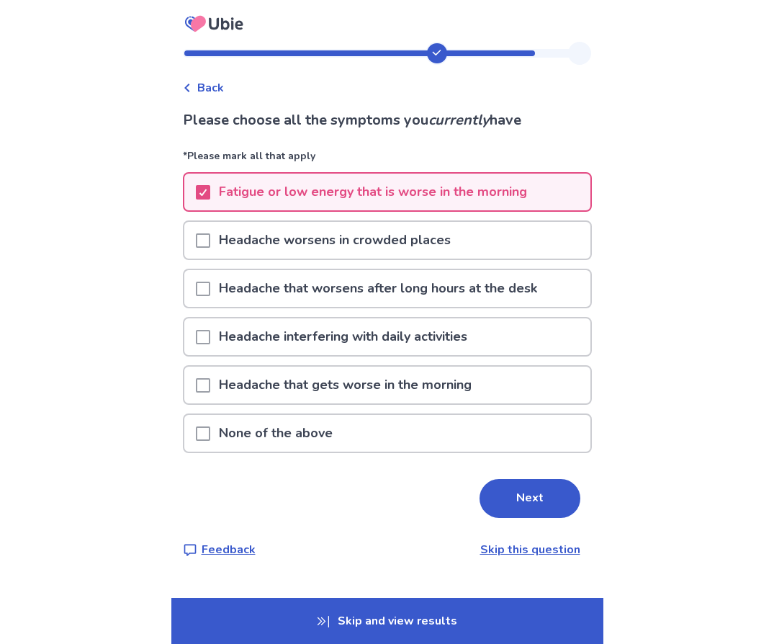
click at [312, 257] on p "Headache worsens in crowded places" at bounding box center [334, 240] width 249 height 37
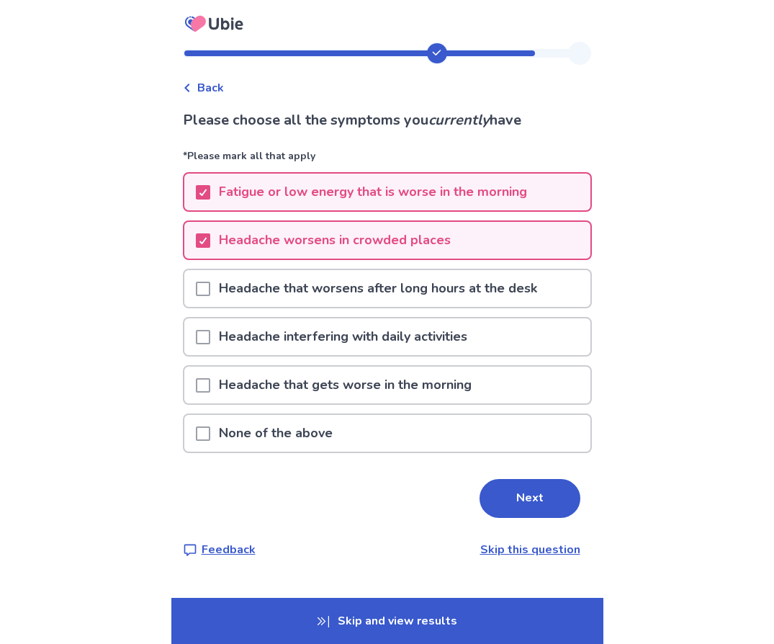
click at [307, 296] on p "Headache that worsens after long hours at the desk" at bounding box center [377, 288] width 335 height 37
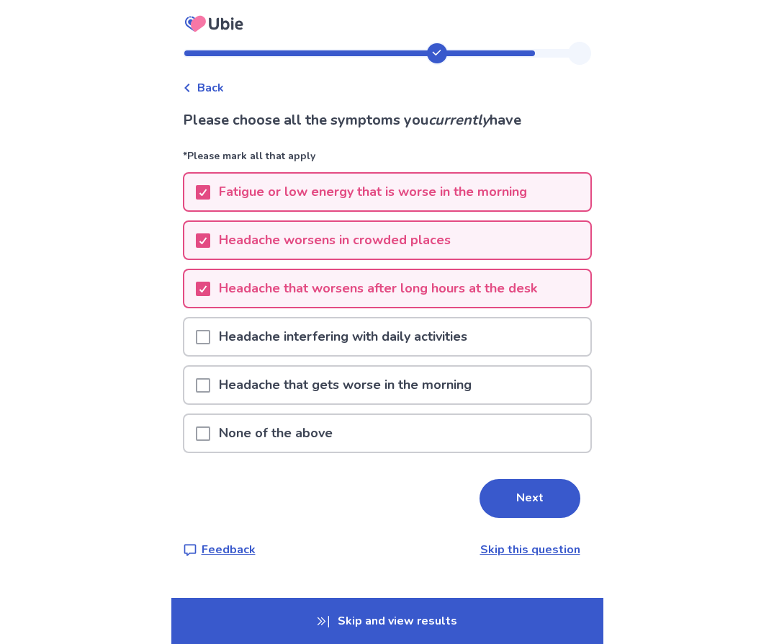
click at [311, 347] on p "Headache interfering with daily activities" at bounding box center [343, 336] width 266 height 37
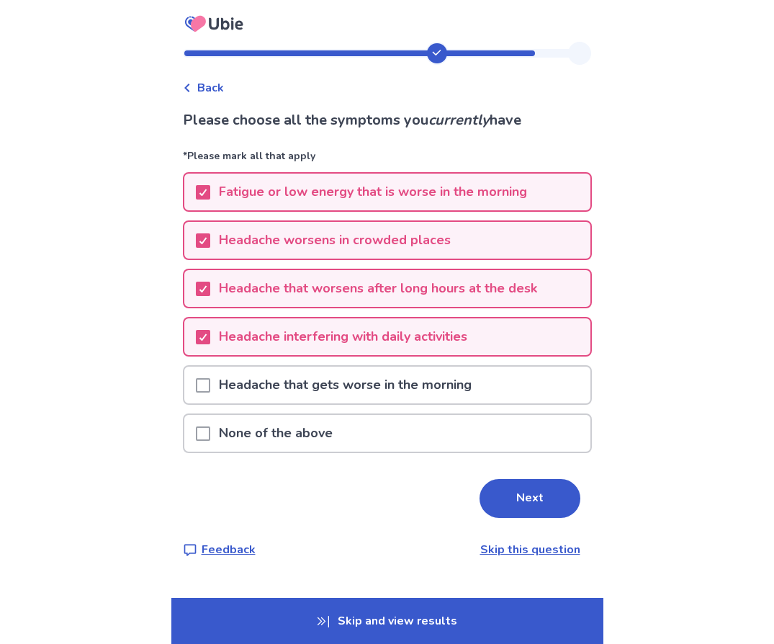
click at [324, 397] on p "Headache that gets worse in the morning" at bounding box center [345, 384] width 270 height 37
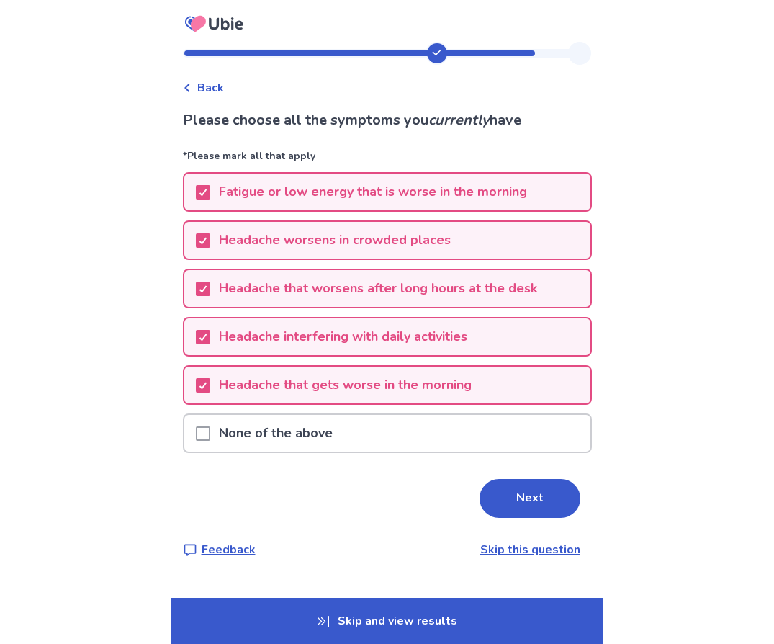
click at [324, 397] on p "Headache that gets worse in the morning" at bounding box center [345, 384] width 270 height 37
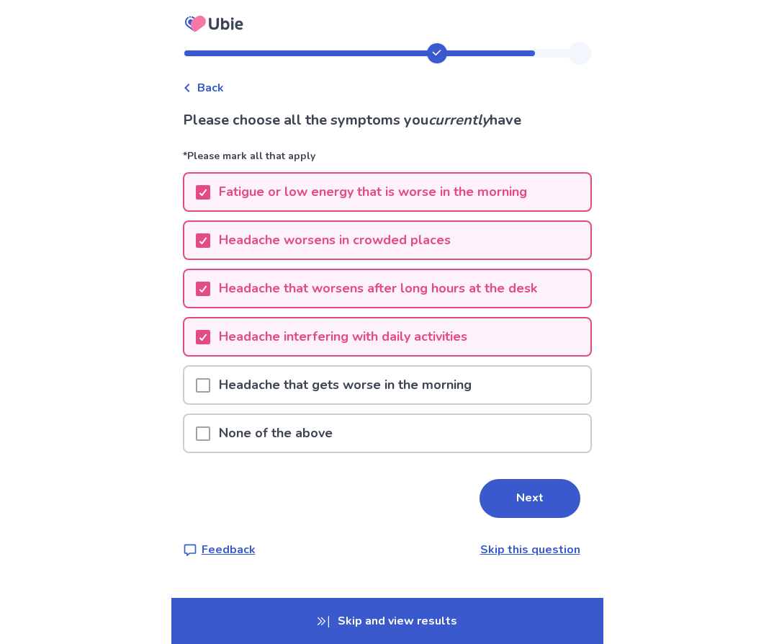
click at [512, 459] on div "None of the above" at bounding box center [387, 437] width 409 height 48
click at [516, 498] on button "Next" at bounding box center [529, 498] width 101 height 39
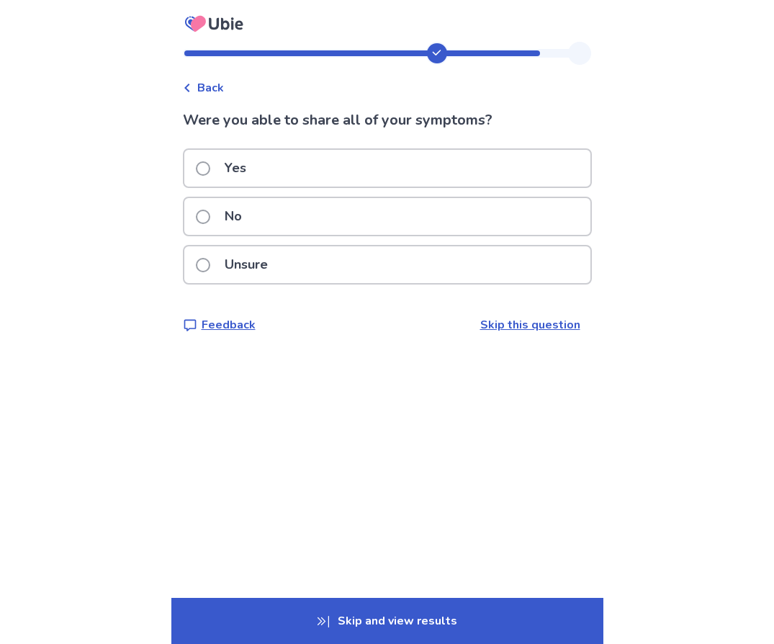
click at [492, 171] on div "Yes" at bounding box center [387, 168] width 406 height 37
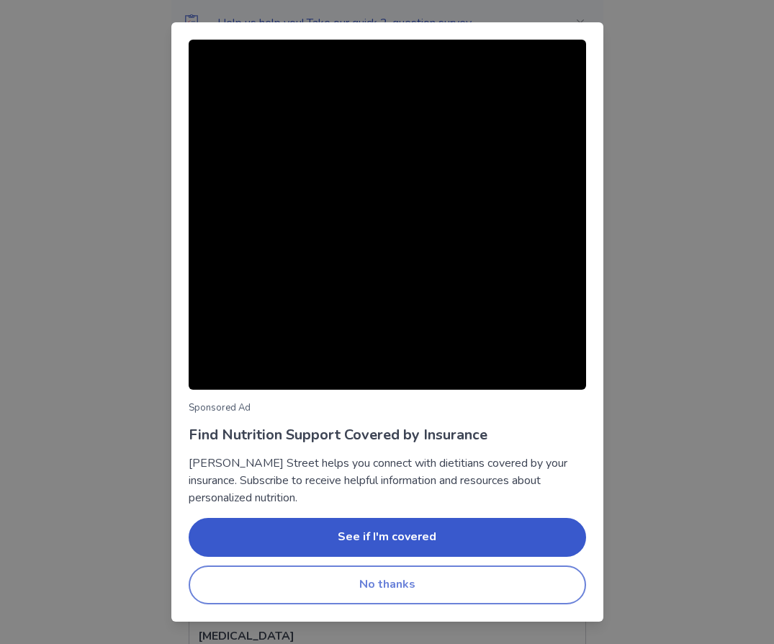
click at [402, 583] on button "No thanks" at bounding box center [387, 584] width 397 height 39
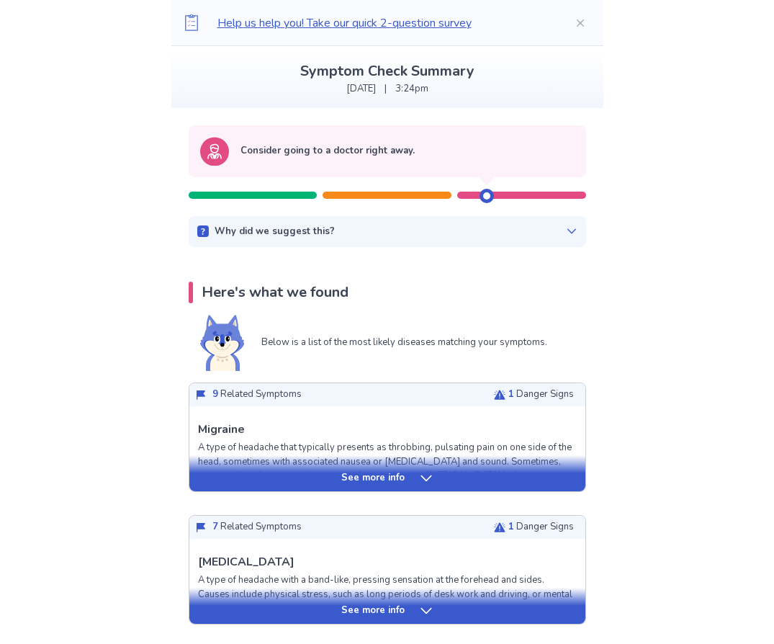
scroll to position [75, 0]
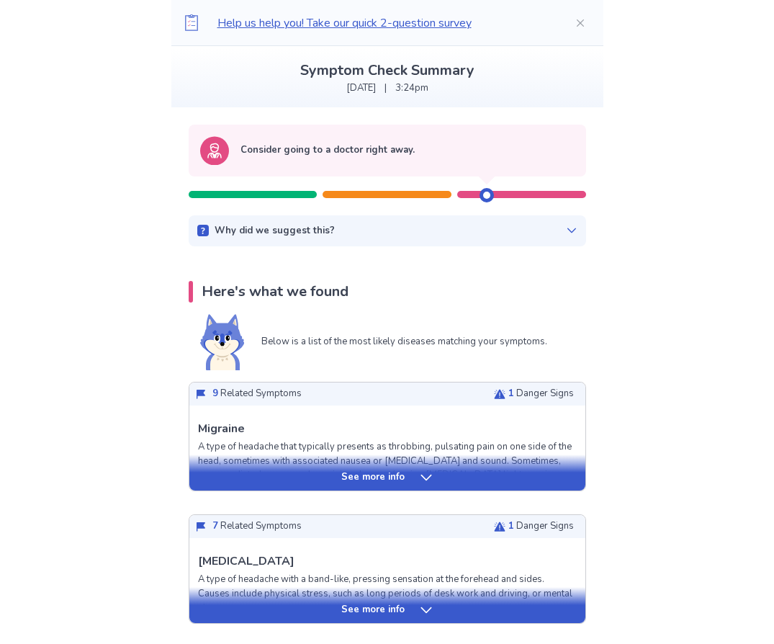
click at [348, 482] on p "See more info" at bounding box center [372, 477] width 63 height 14
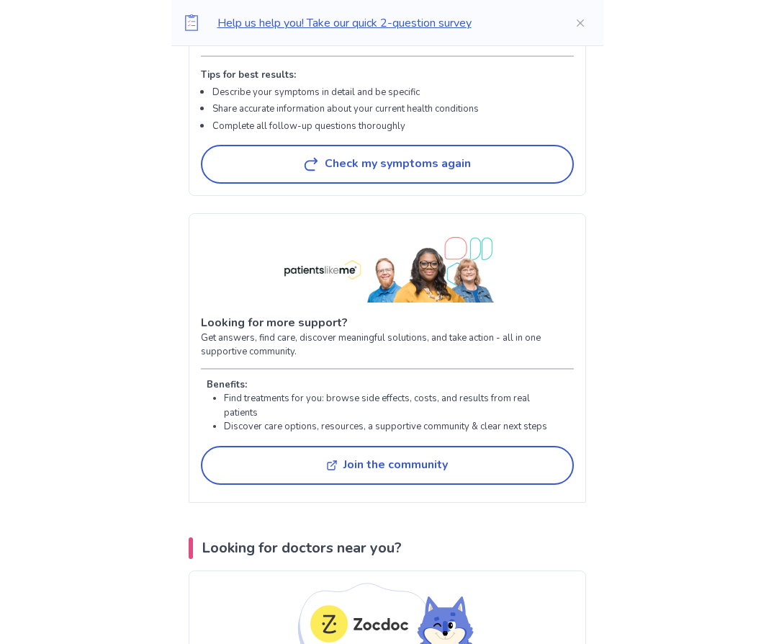
scroll to position [3717, 0]
